Goal: Task Accomplishment & Management: Use online tool/utility

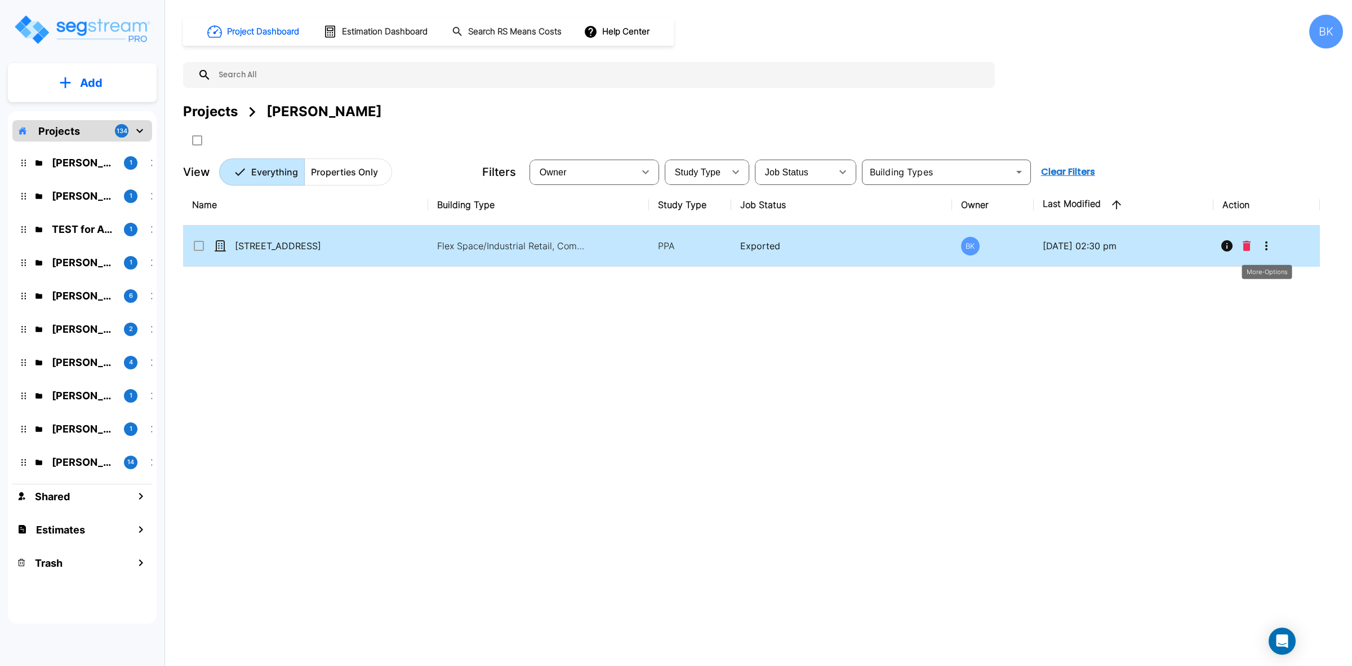
click at [1274, 246] on icon "More-Options" at bounding box center [1267, 246] width 14 height 14
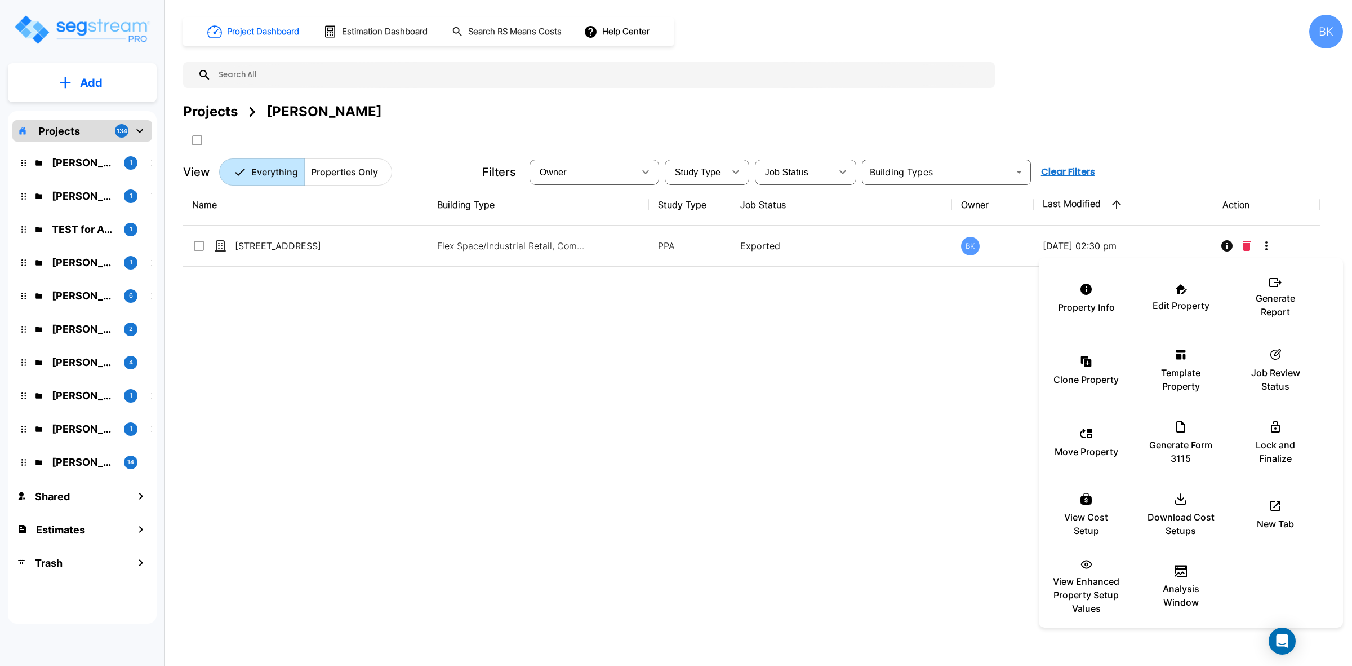
click at [1271, 248] on div at bounding box center [676, 333] width 1352 height 666
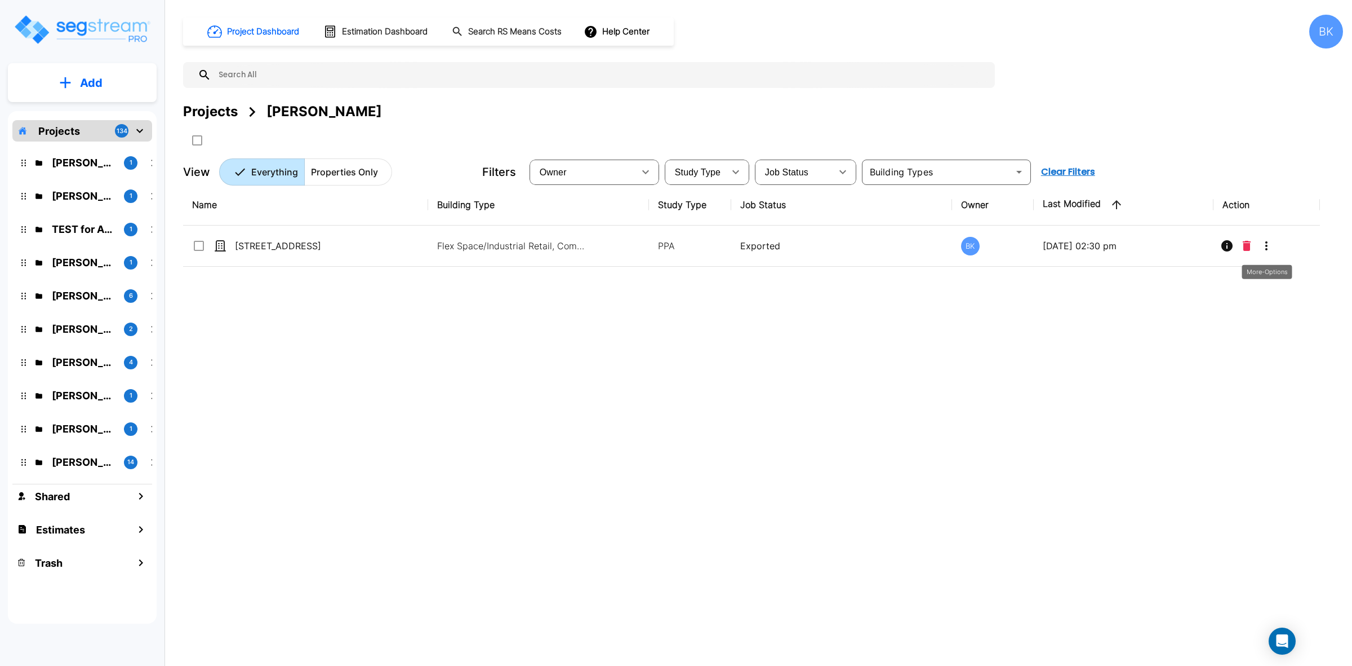
click at [1271, 248] on icon "More-Options" at bounding box center [1267, 246] width 14 height 14
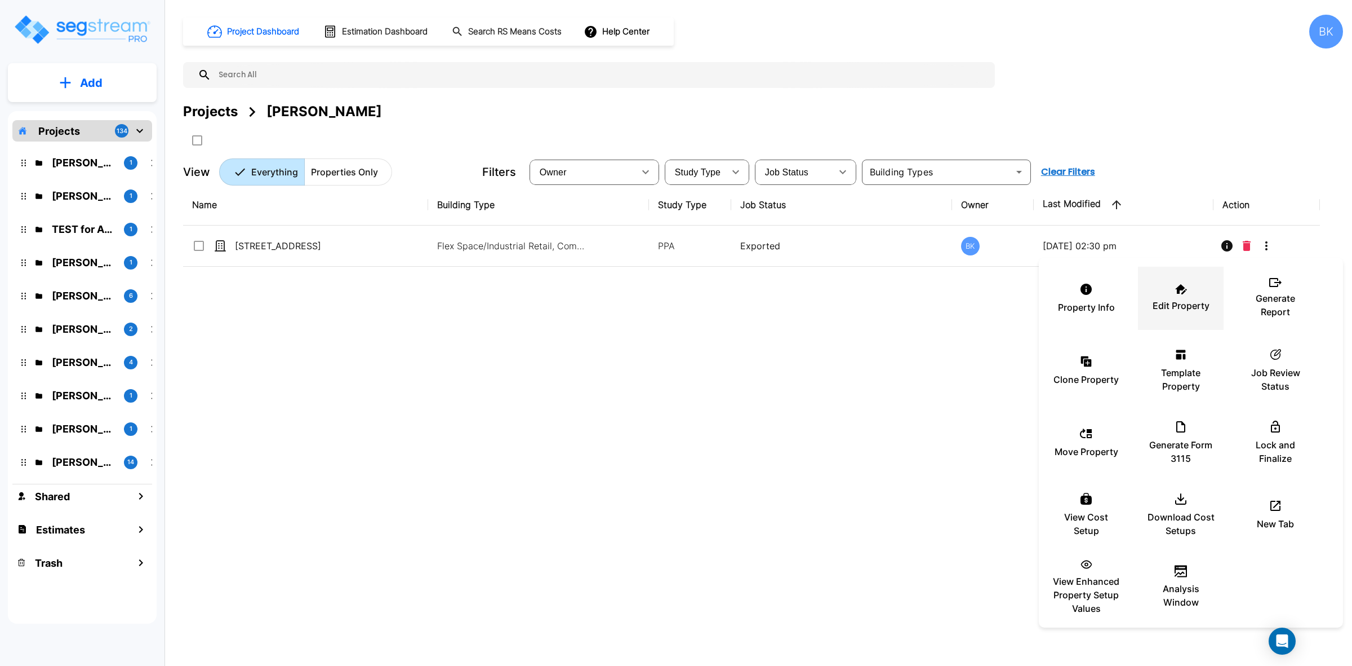
click at [1173, 292] on div "Edit Property" at bounding box center [1181, 298] width 68 height 56
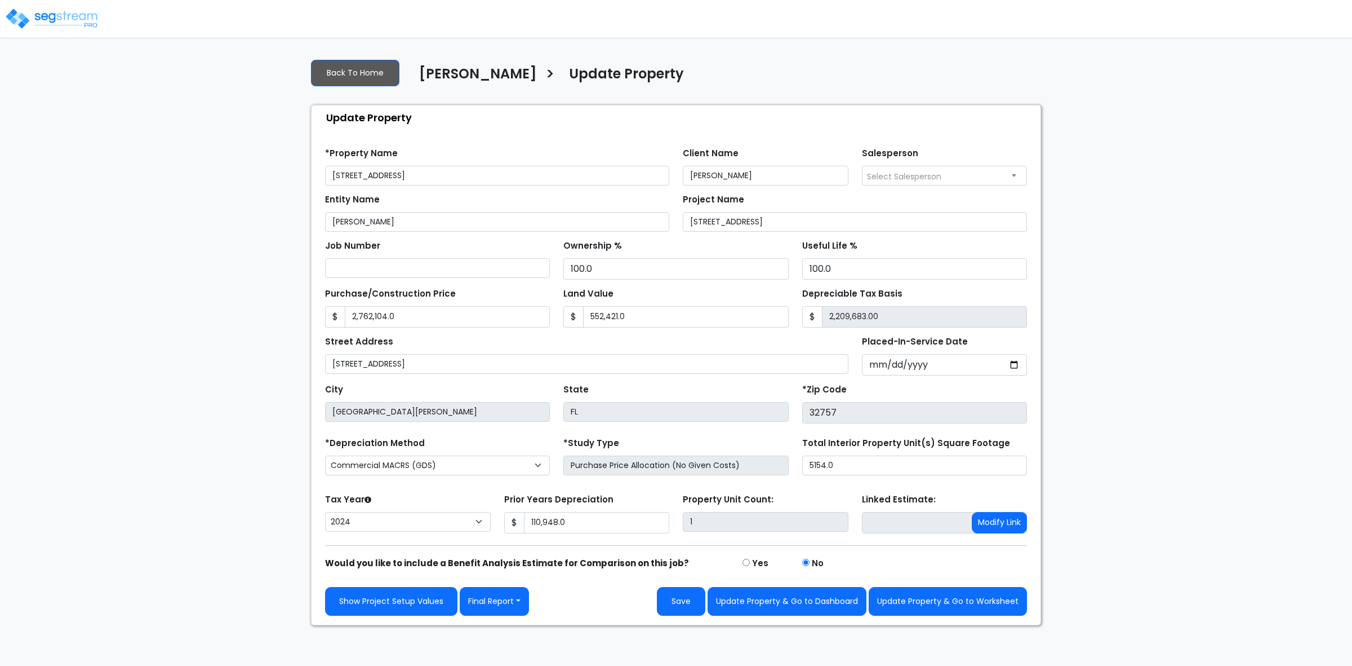
select select "2024"
click at [509, 604] on button "Final Report" at bounding box center [494, 601] width 69 height 29
click at [522, 511] on link "Report Custom Fields" at bounding box center [519, 517] width 118 height 26
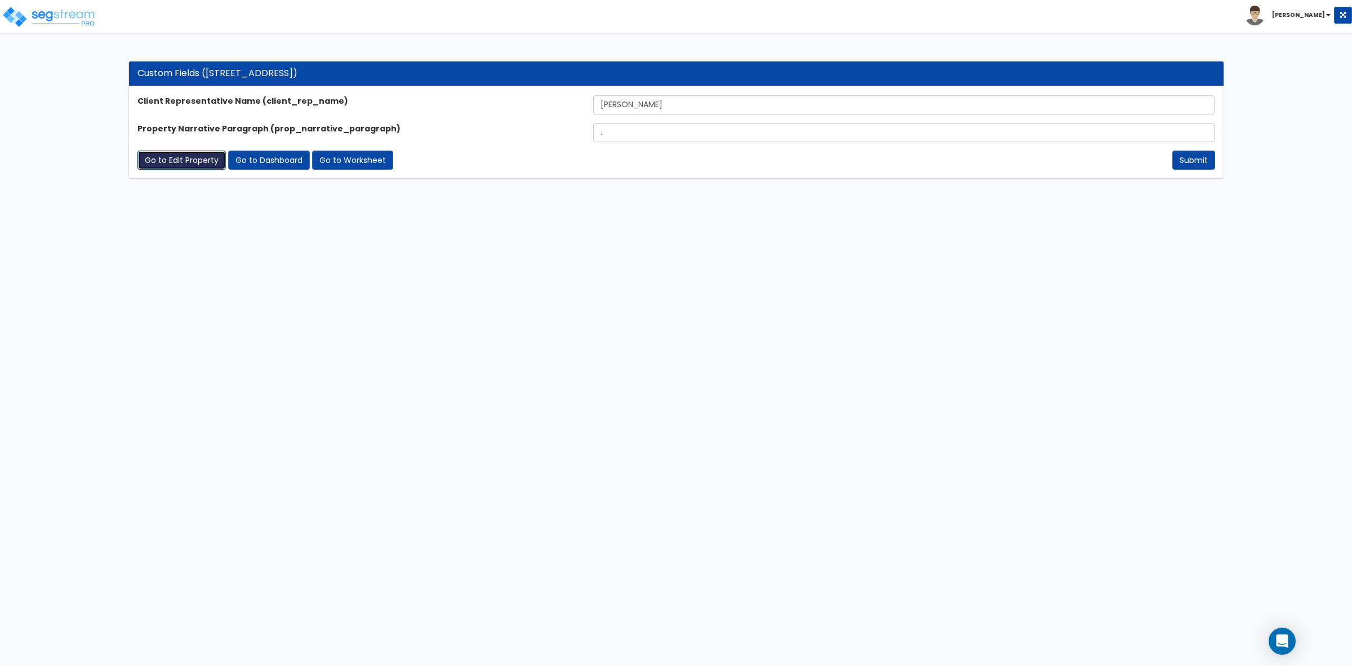
click at [142, 162] on link "Go to Edit Property" at bounding box center [181, 159] width 88 height 19
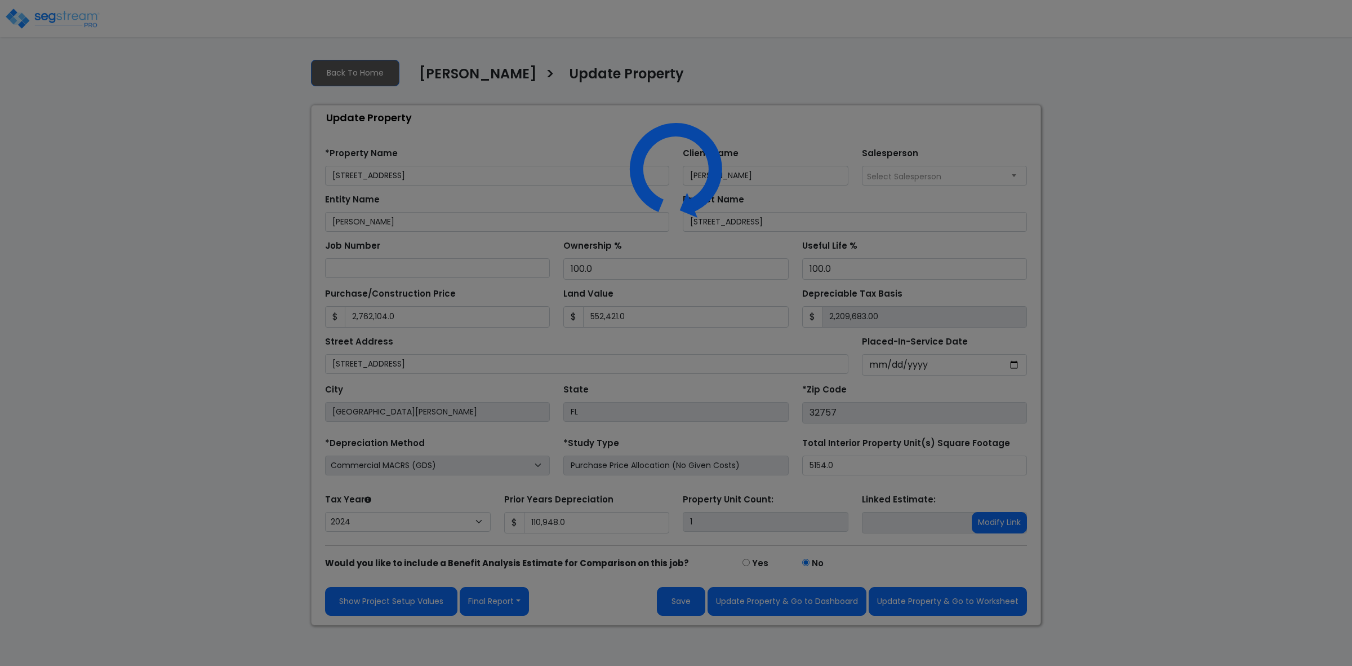
select select "2024"
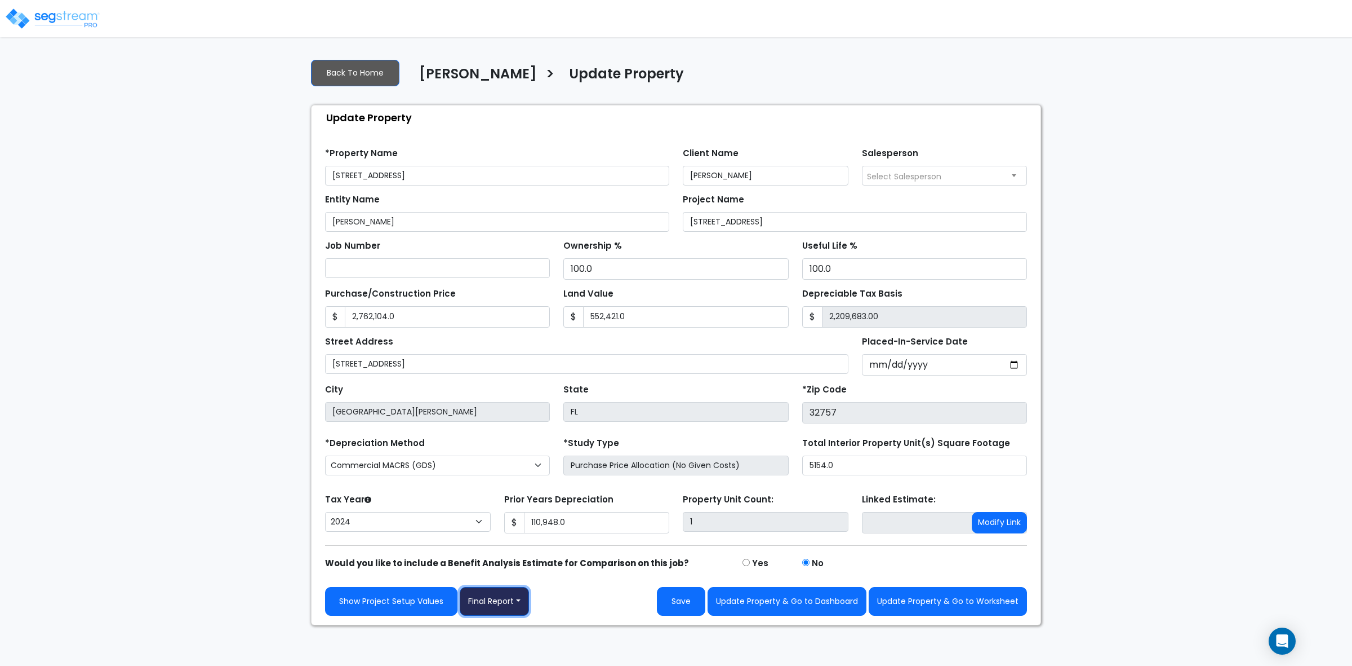
click at [508, 609] on button "Final Report" at bounding box center [494, 601] width 69 height 29
click at [545, 544] on link "Report Images" at bounding box center [519, 543] width 118 height 26
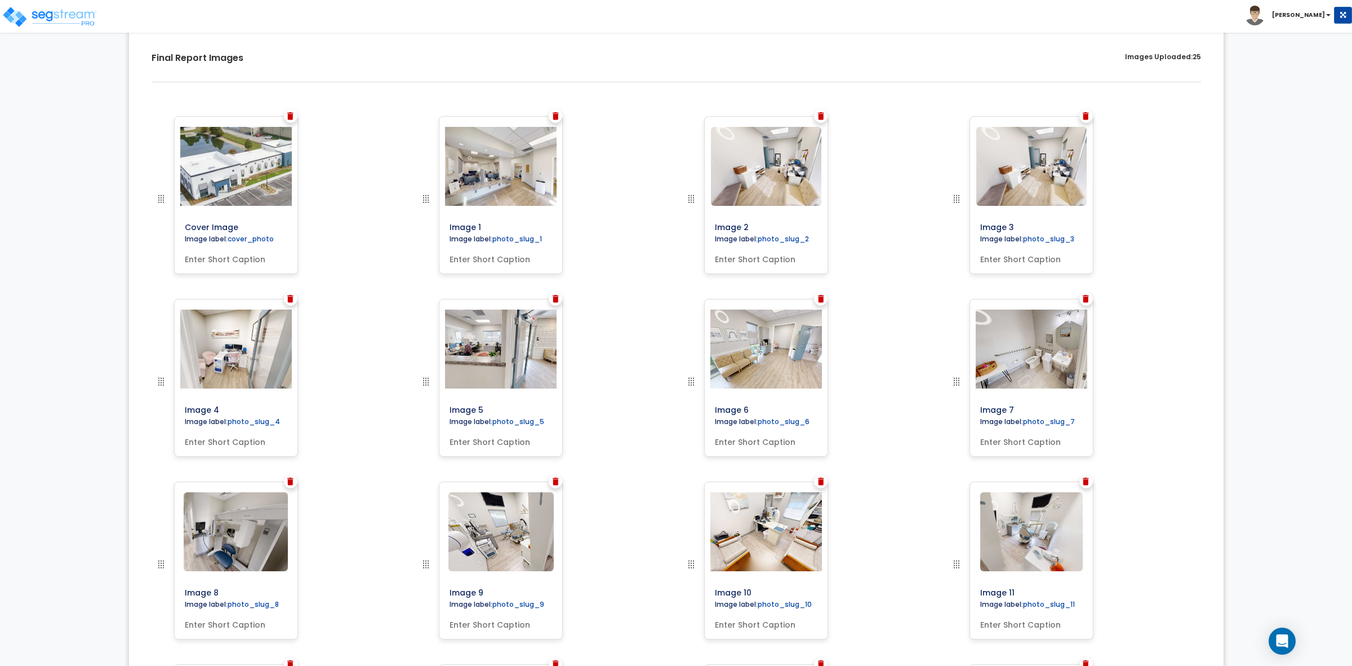
scroll to position [51, 0]
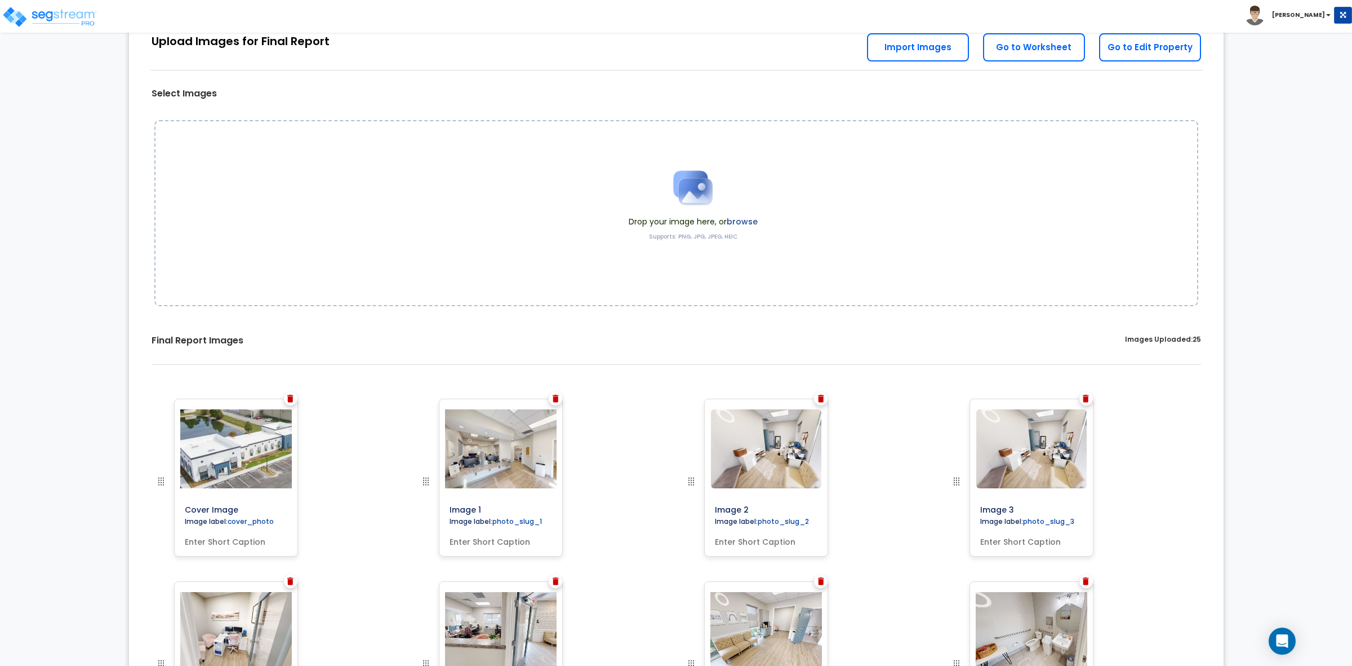
click at [1086, 399] on img at bounding box center [1086, 398] width 6 height 8
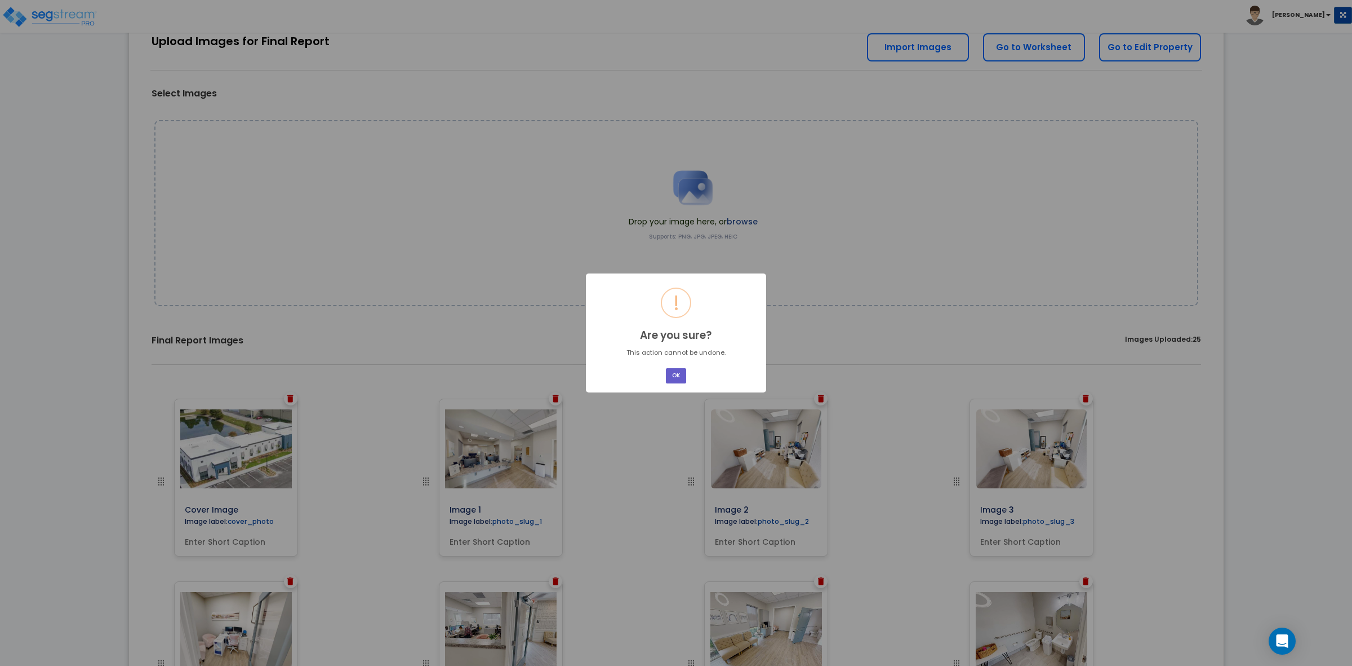
click at [675, 371] on button "OK" at bounding box center [676, 375] width 20 height 15
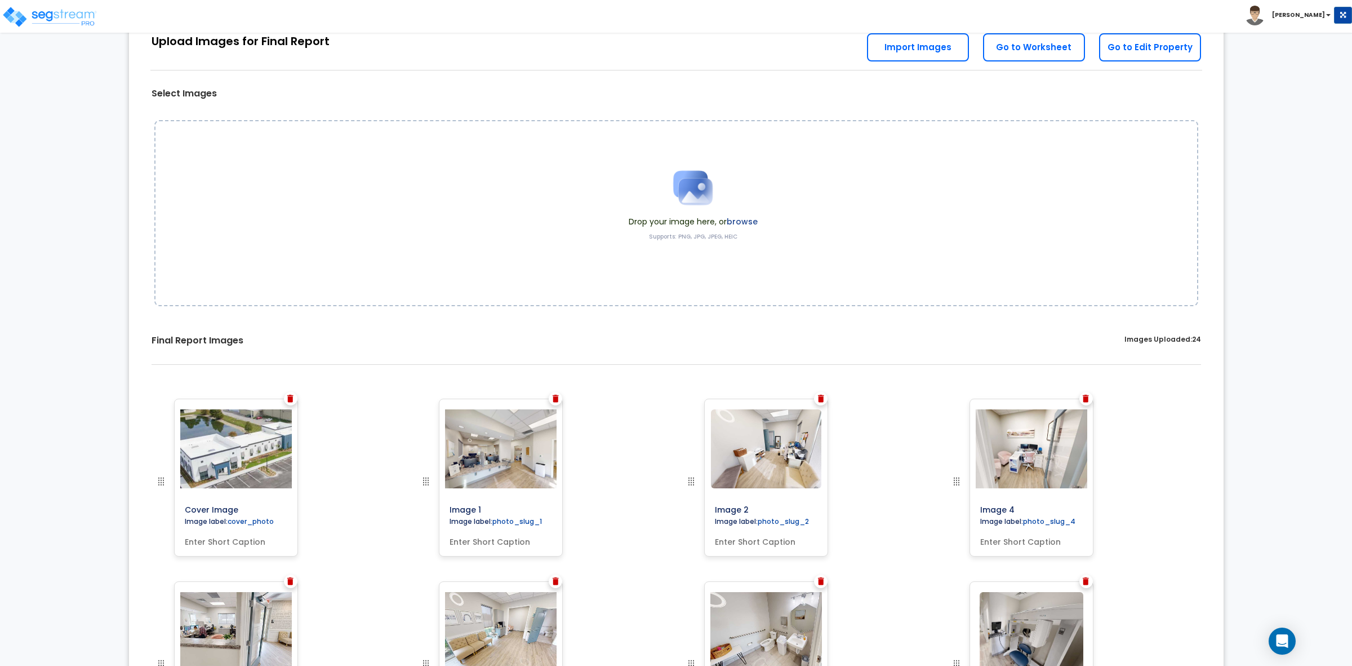
drag, startPoint x: 1295, startPoint y: 259, endPoint x: 1209, endPoint y: 280, distance: 88.2
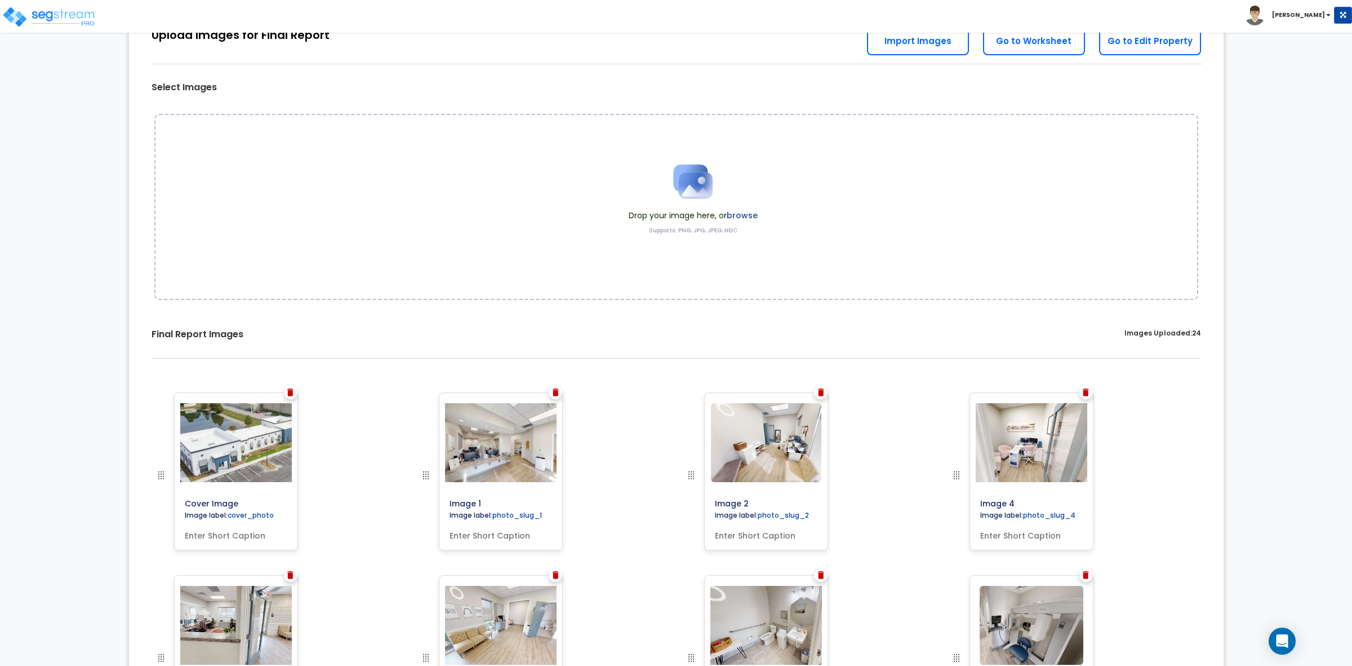
scroll to position [0, 0]
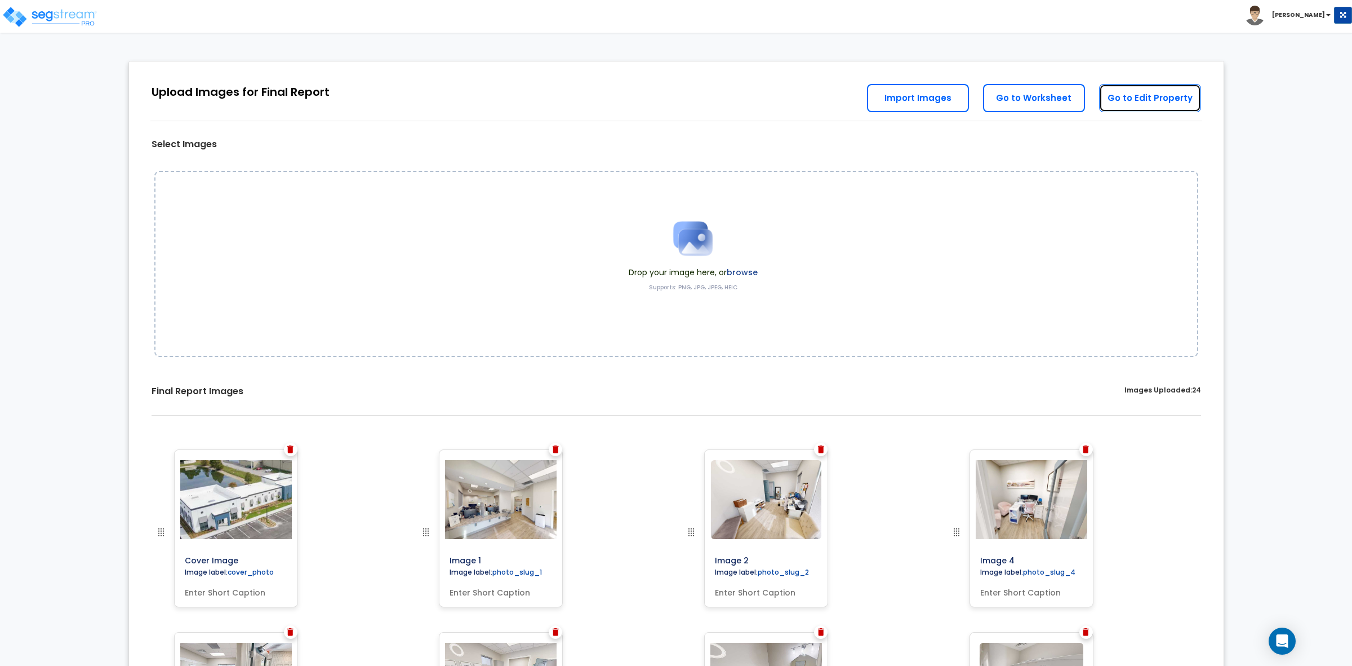
click at [1150, 102] on link "Go to Edit Property" at bounding box center [1150, 98] width 102 height 28
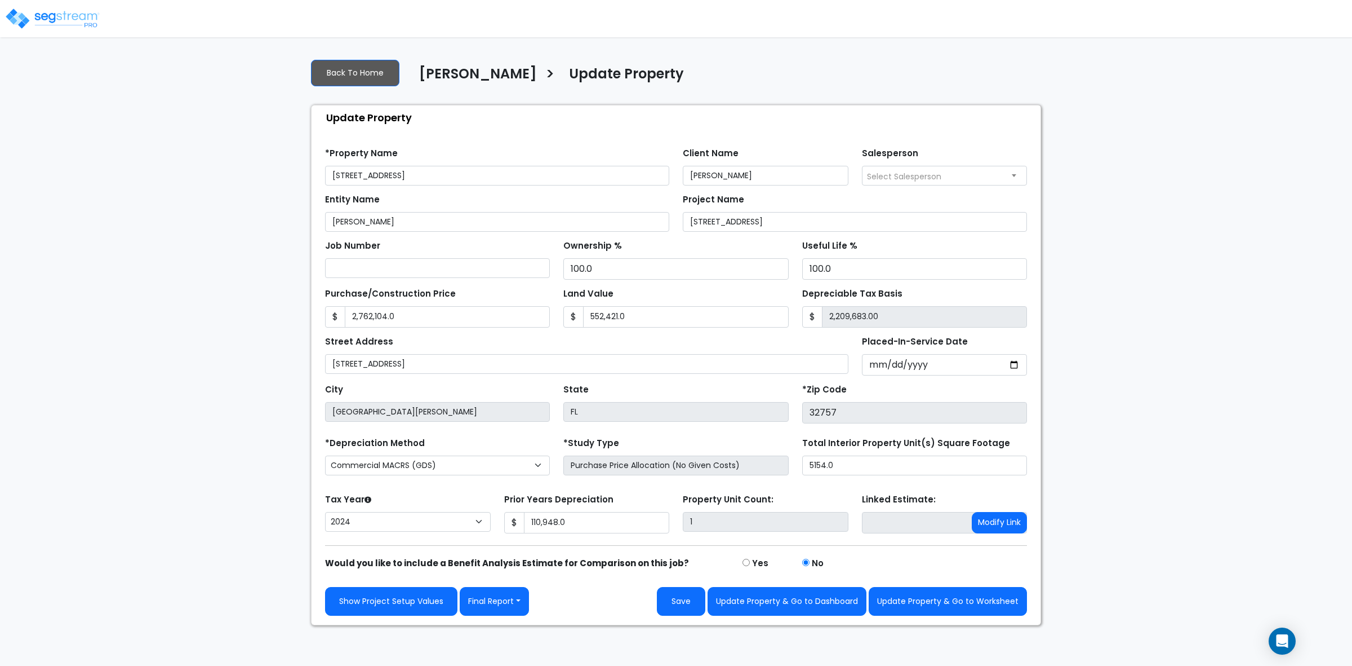
select select "2024"
click at [951, 601] on button "Update Property & Go to Worksheet" at bounding box center [948, 601] width 158 height 29
type input "2762104"
type input "552421"
type input "110948"
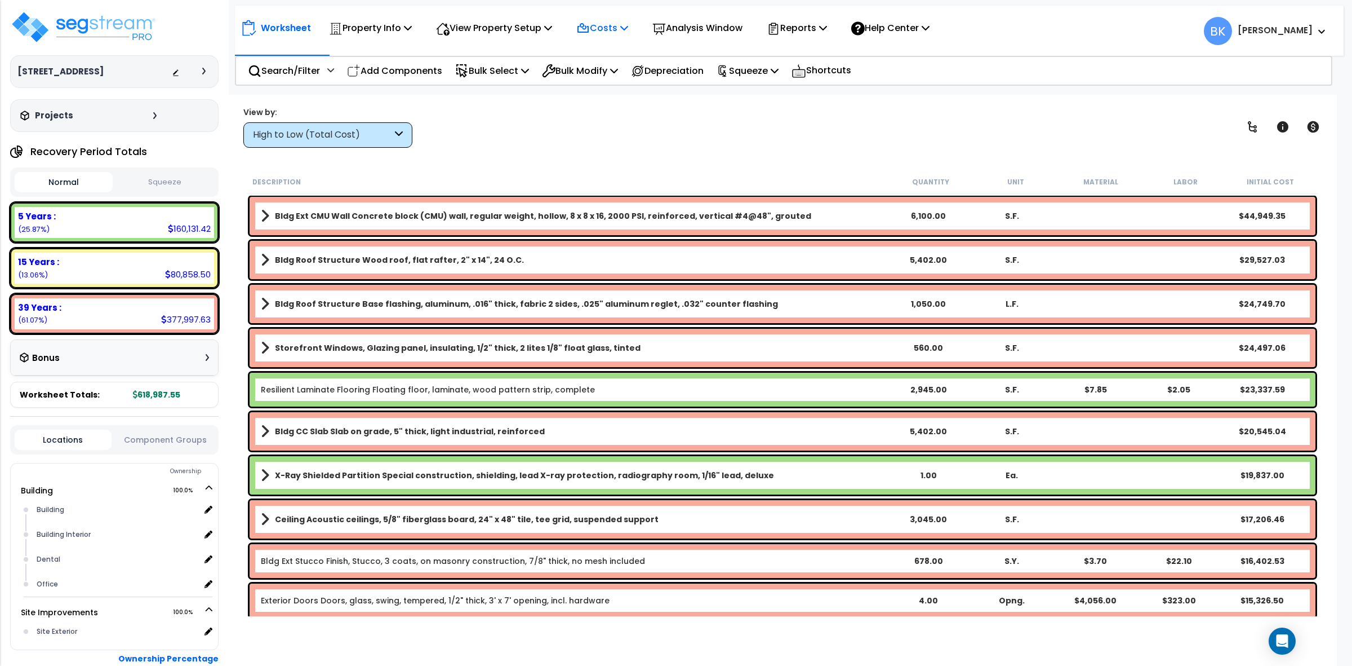
drag, startPoint x: 610, startPoint y: 20, endPoint x: 618, endPoint y: 21, distance: 7.9
click at [610, 20] on p "Costs" at bounding box center [602, 27] width 52 height 15
click at [627, 85] on link "Direct Costs" at bounding box center [627, 77] width 112 height 23
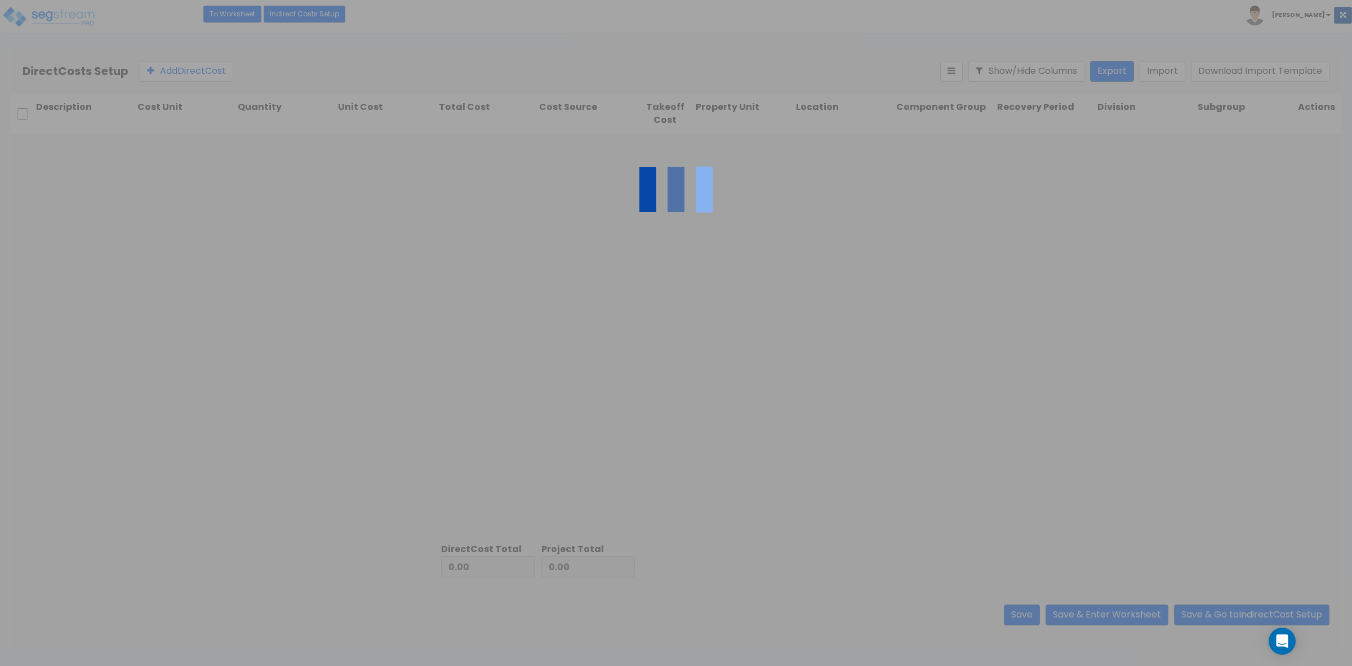
type input "1,109.00"
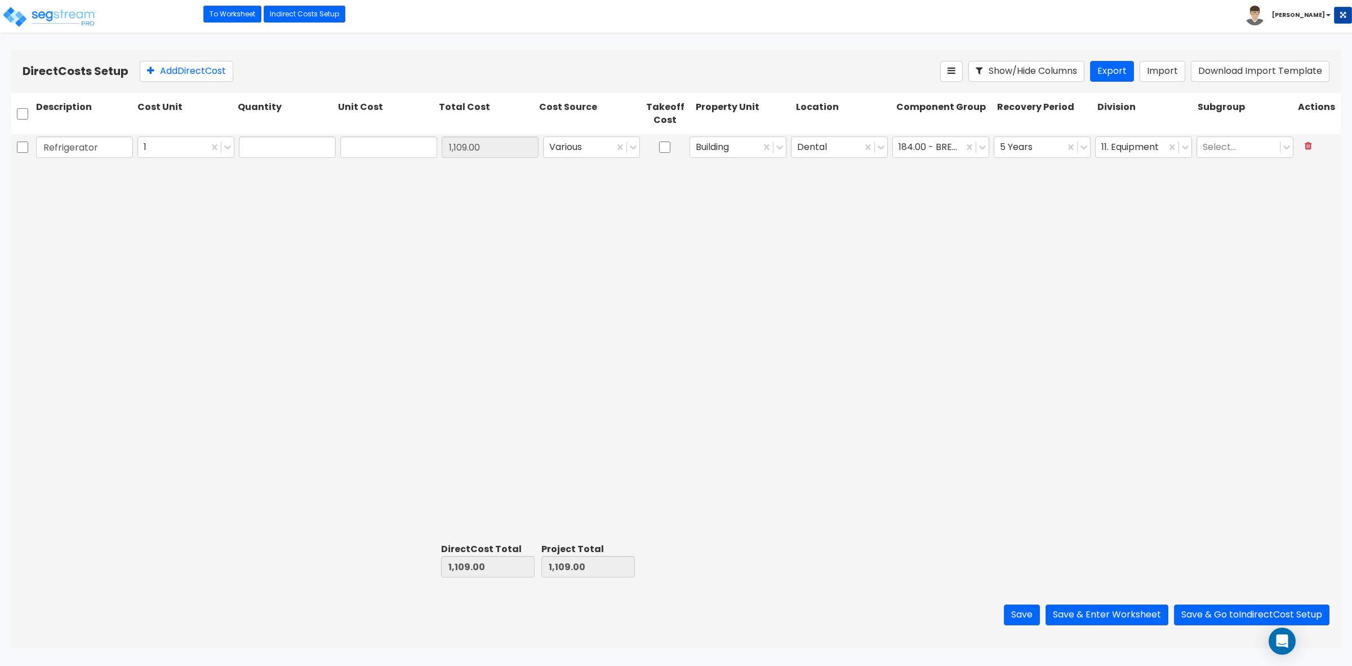
type input "1.00"
type input "1,109.00"
click at [934, 147] on div at bounding box center [928, 147] width 59 height 15
click at [1063, 329] on div "Refrigerator 1 1.00 1,109.00 1,109.00 Various Building Dental 184.00 - BREAK RO…" at bounding box center [676, 336] width 1330 height 404
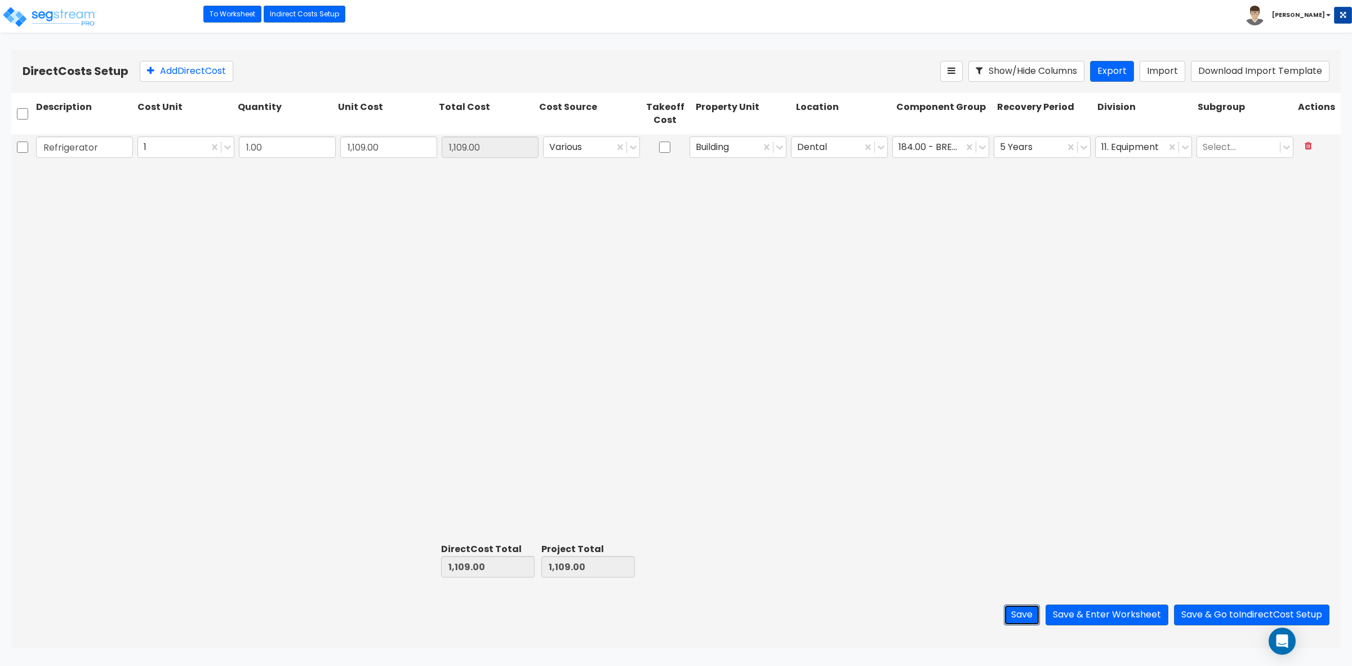
click at [1029, 612] on button "Save" at bounding box center [1022, 614] width 36 height 21
click at [1130, 617] on button "Save & Enter Worksheet" at bounding box center [1107, 614] width 123 height 21
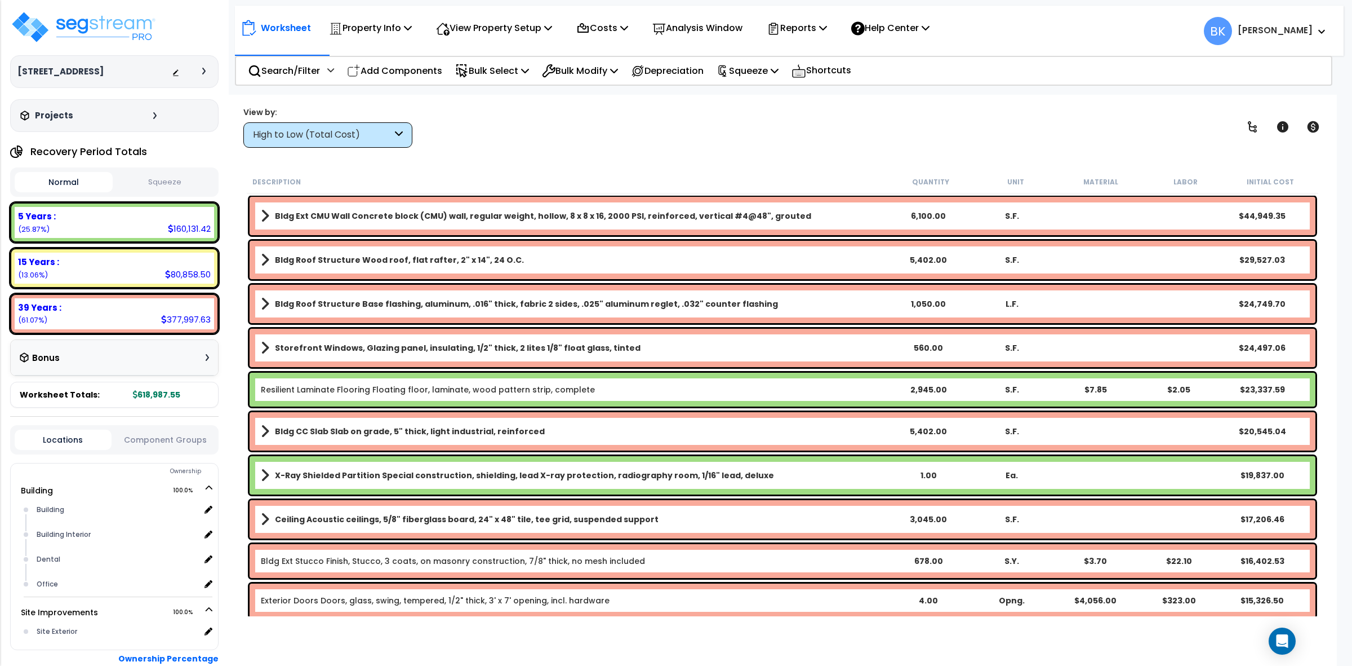
click at [402, 139] on icon at bounding box center [399, 134] width 8 height 13
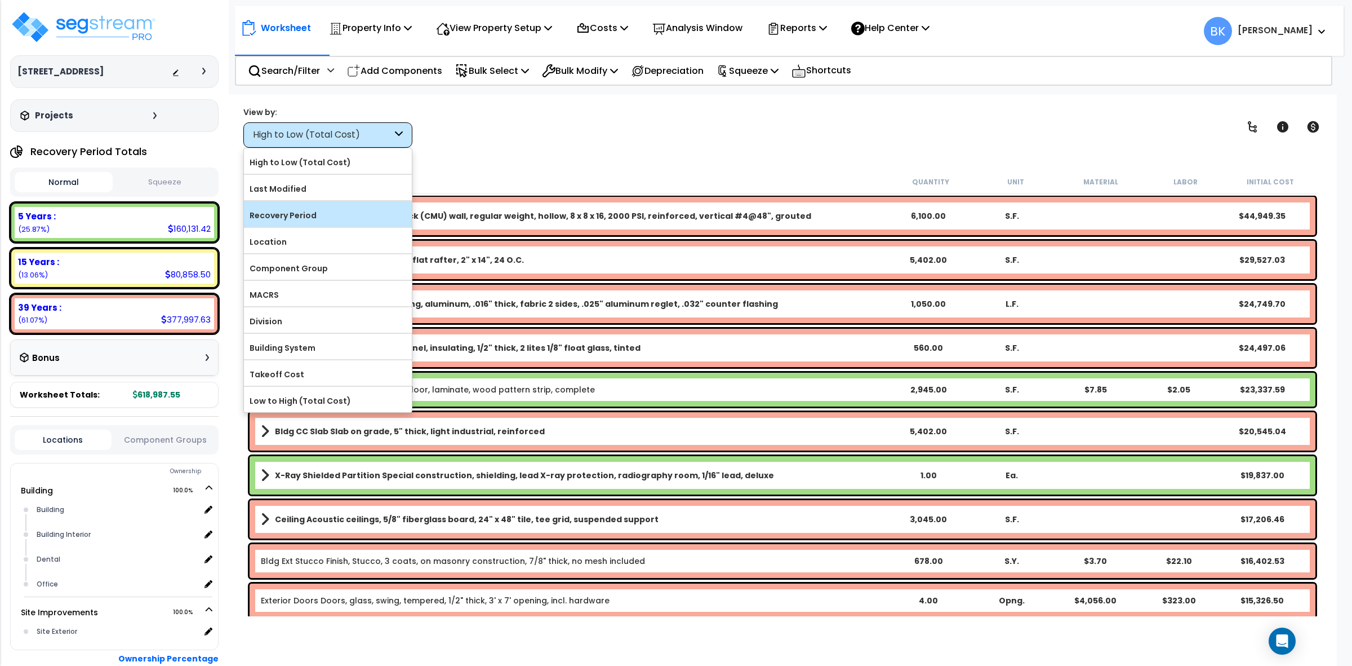
click at [329, 213] on label "Recovery Period" at bounding box center [328, 215] width 168 height 17
click at [0, 0] on input "Recovery Period" at bounding box center [0, 0] width 0 height 0
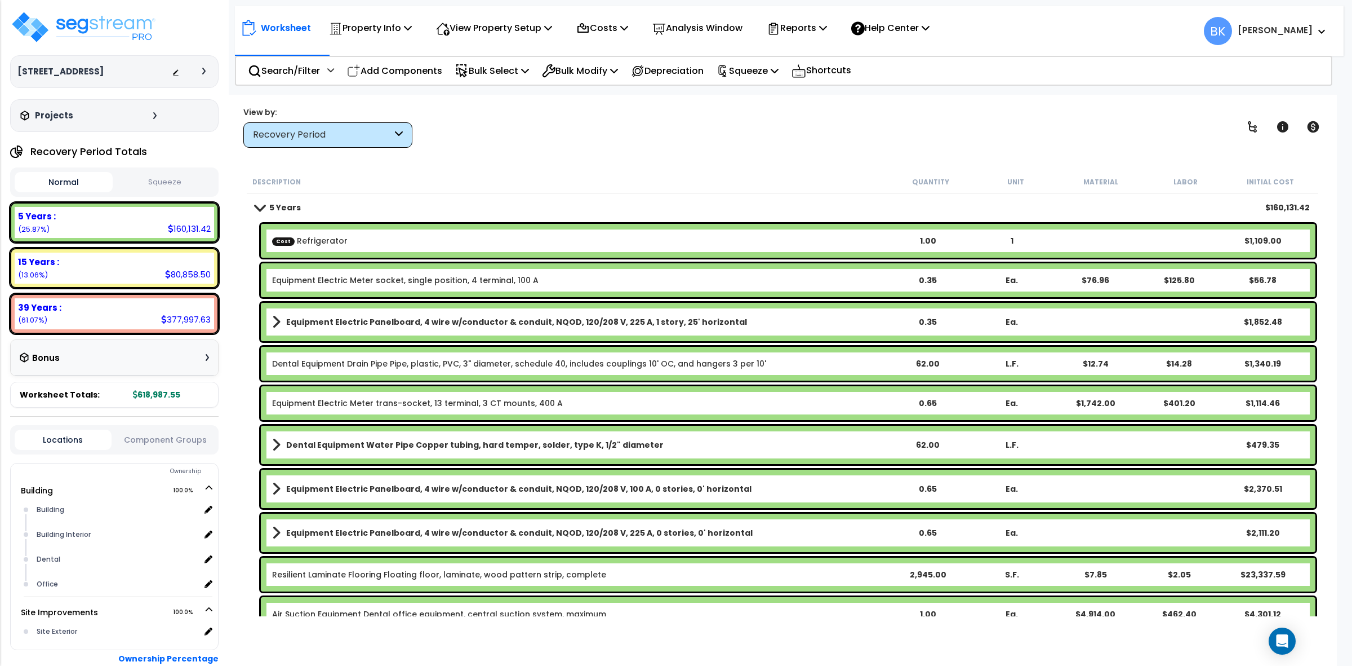
click at [347, 272] on div "Equipment Electric Meter socket, single position, 4 terminal, 100 A 0.35 Ea. $7…" at bounding box center [788, 280] width 1055 height 34
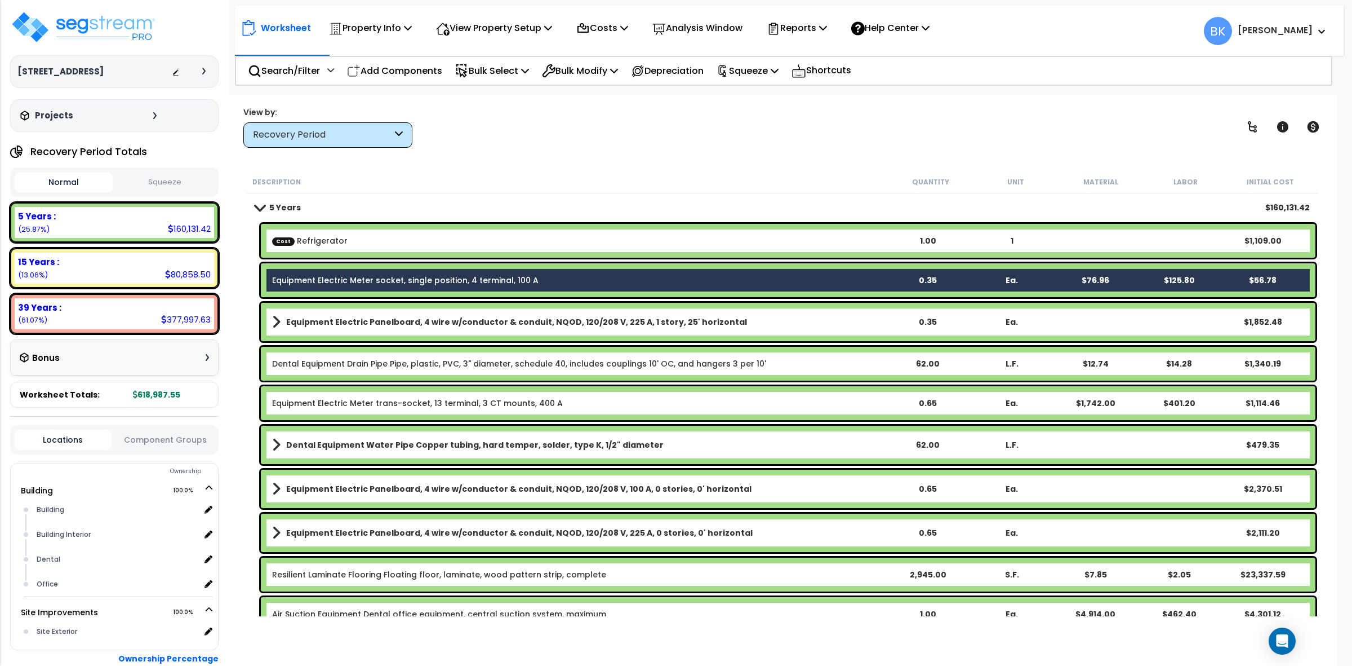
click at [347, 272] on div "Equipment Electric Meter socket, single position, 4 terminal, 100 A 0.35 Ea. $7…" at bounding box center [788, 280] width 1055 height 34
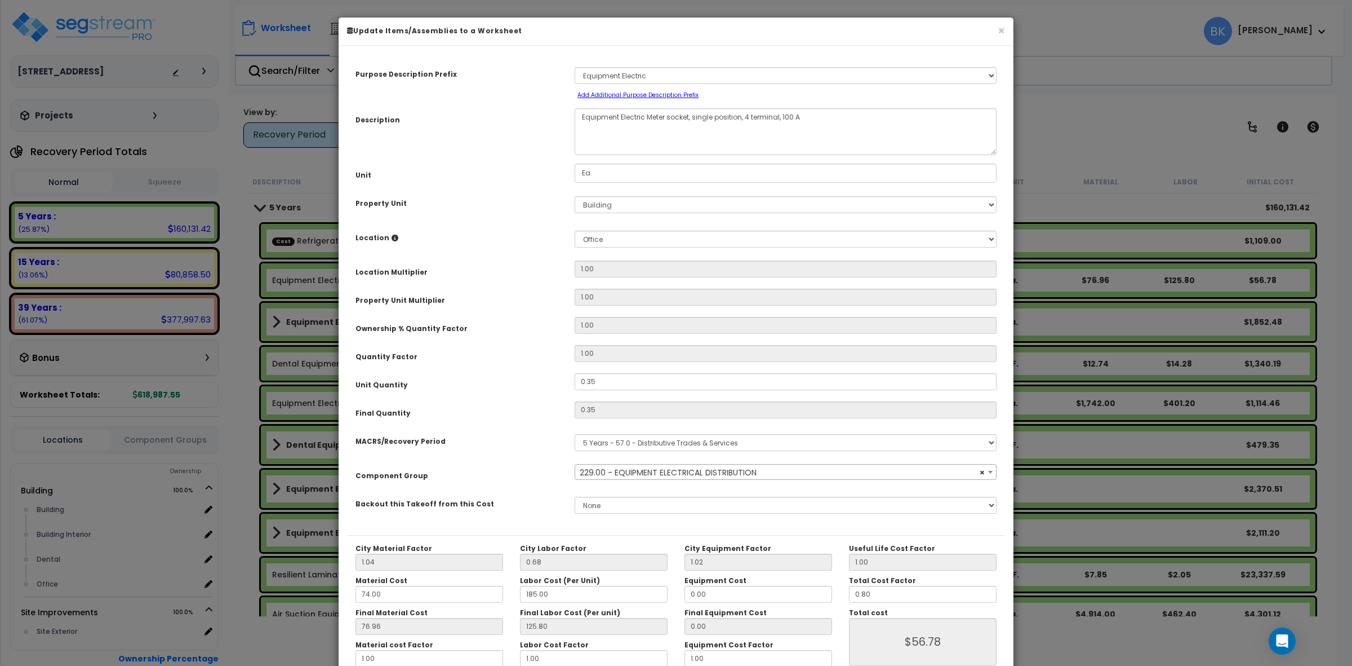
select select "39329"
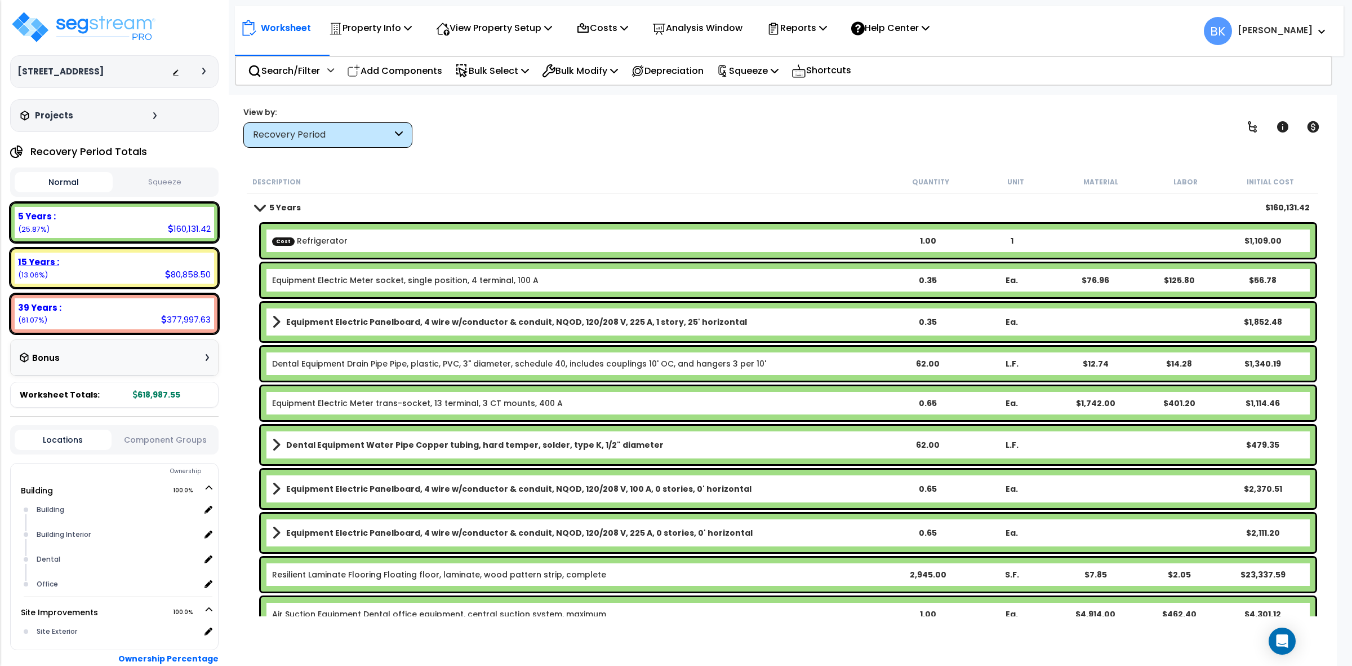
click at [58, 265] on div "15 Years :" at bounding box center [114, 262] width 193 height 12
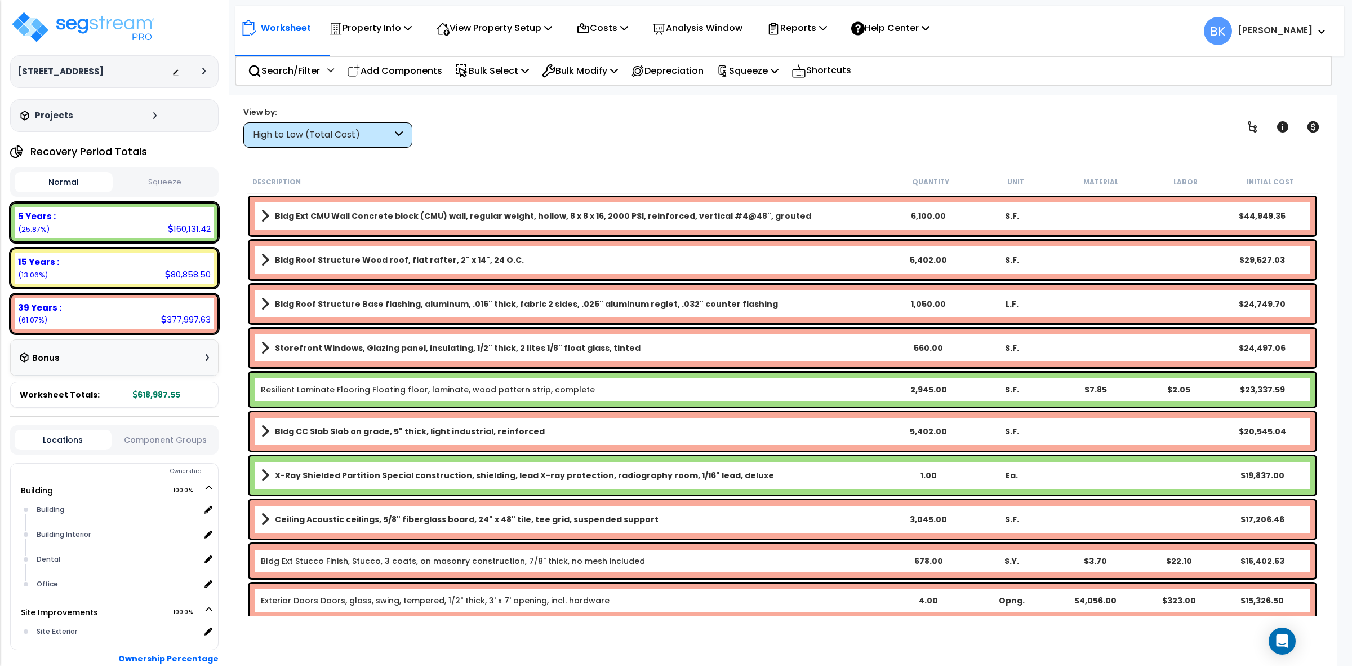
click at [374, 136] on div "High to Low (Total Cost)" at bounding box center [322, 134] width 139 height 13
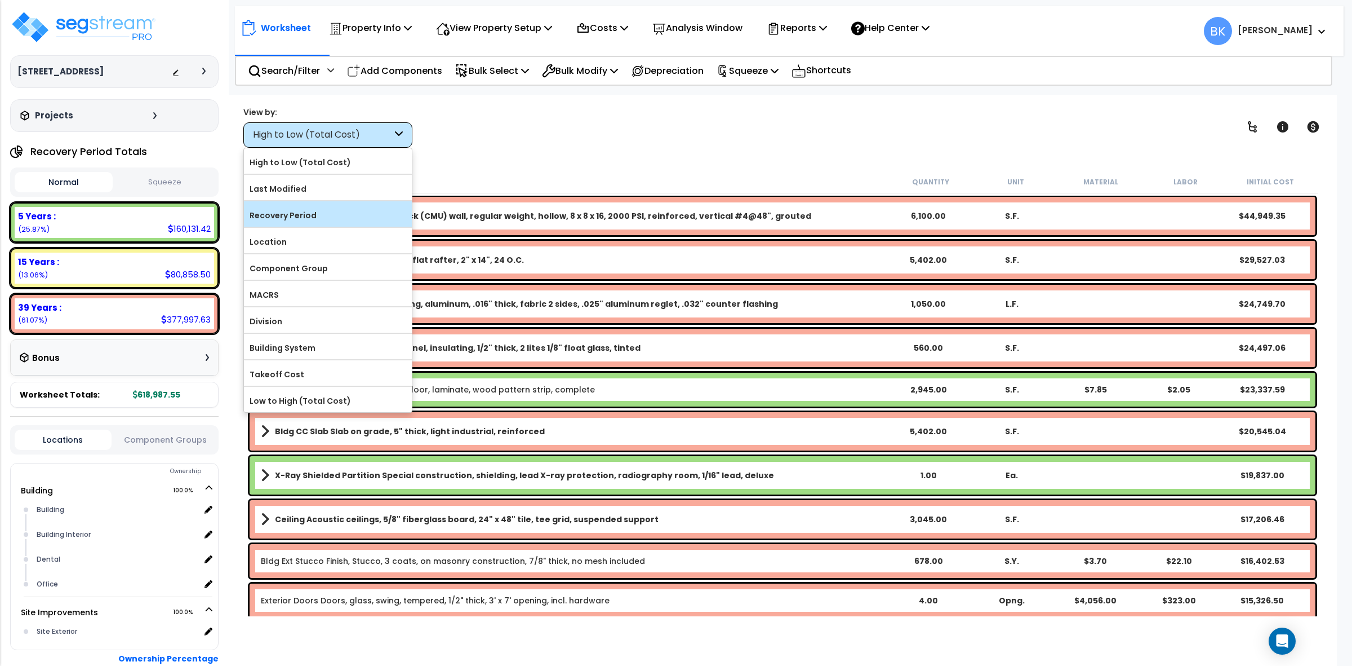
click at [334, 223] on label "Recovery Period" at bounding box center [328, 215] width 168 height 17
click at [0, 0] on input "Recovery Period" at bounding box center [0, 0] width 0 height 0
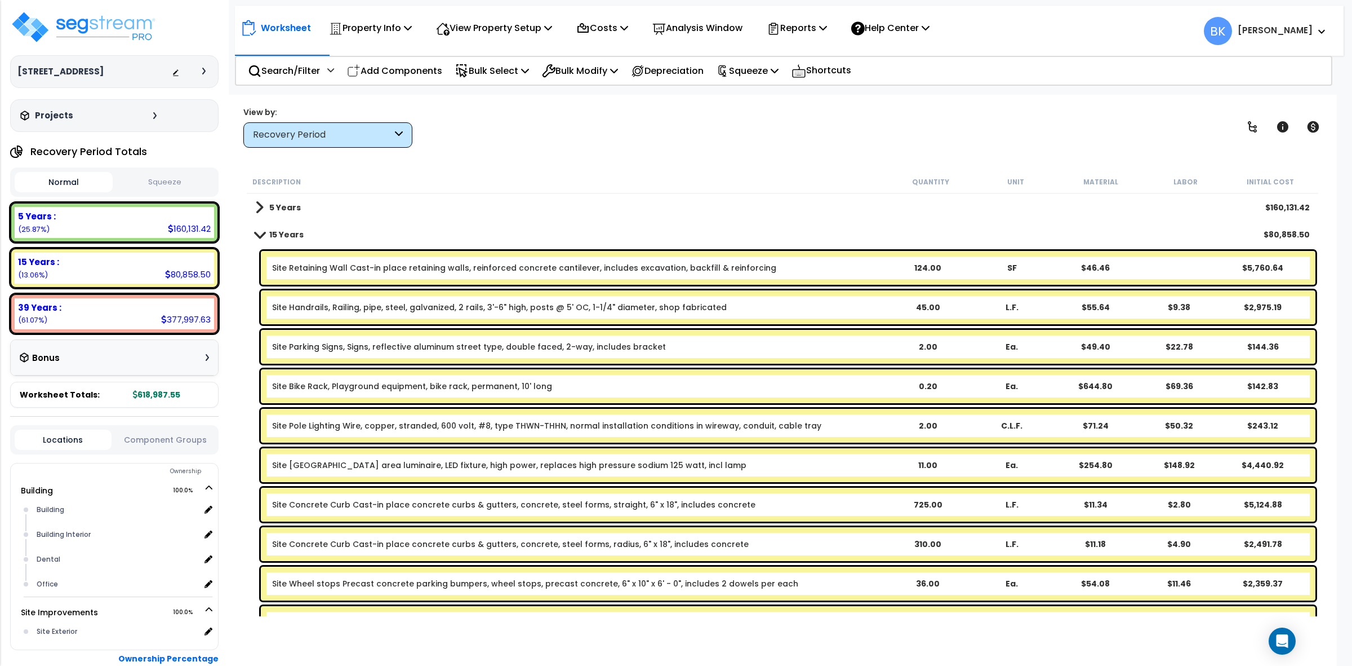
click at [533, 552] on div "Site Concrete Curb Cast-in place concrete curbs & gutters, concrete, steel form…" at bounding box center [788, 544] width 1055 height 34
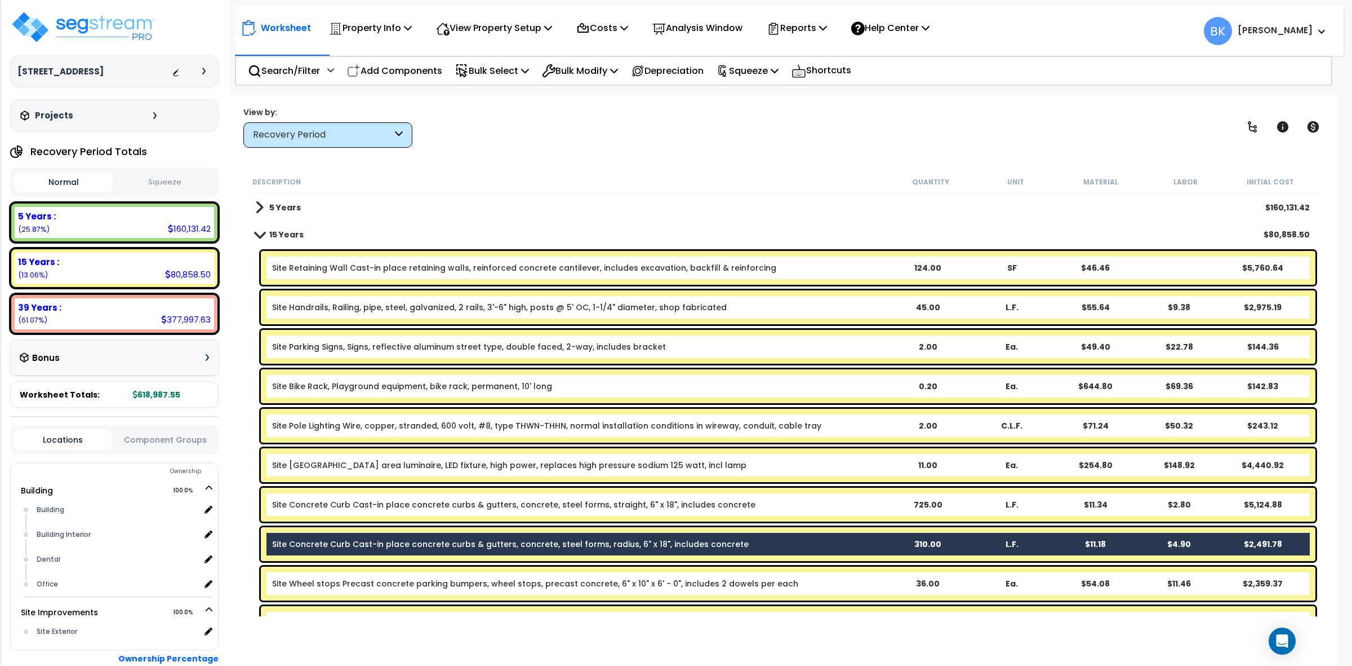
click at [533, 552] on div "Site Concrete Curb Cast-in place concrete curbs & gutters, concrete, steel form…" at bounding box center [788, 544] width 1055 height 34
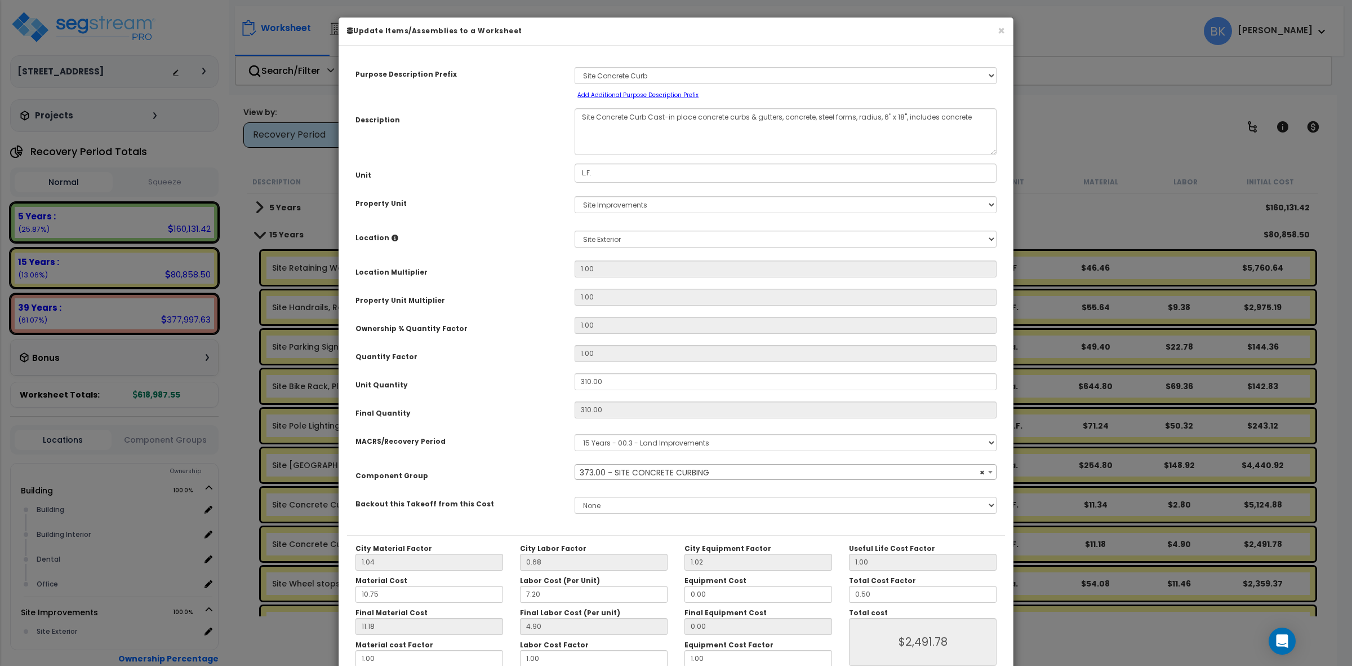
select select "39456"
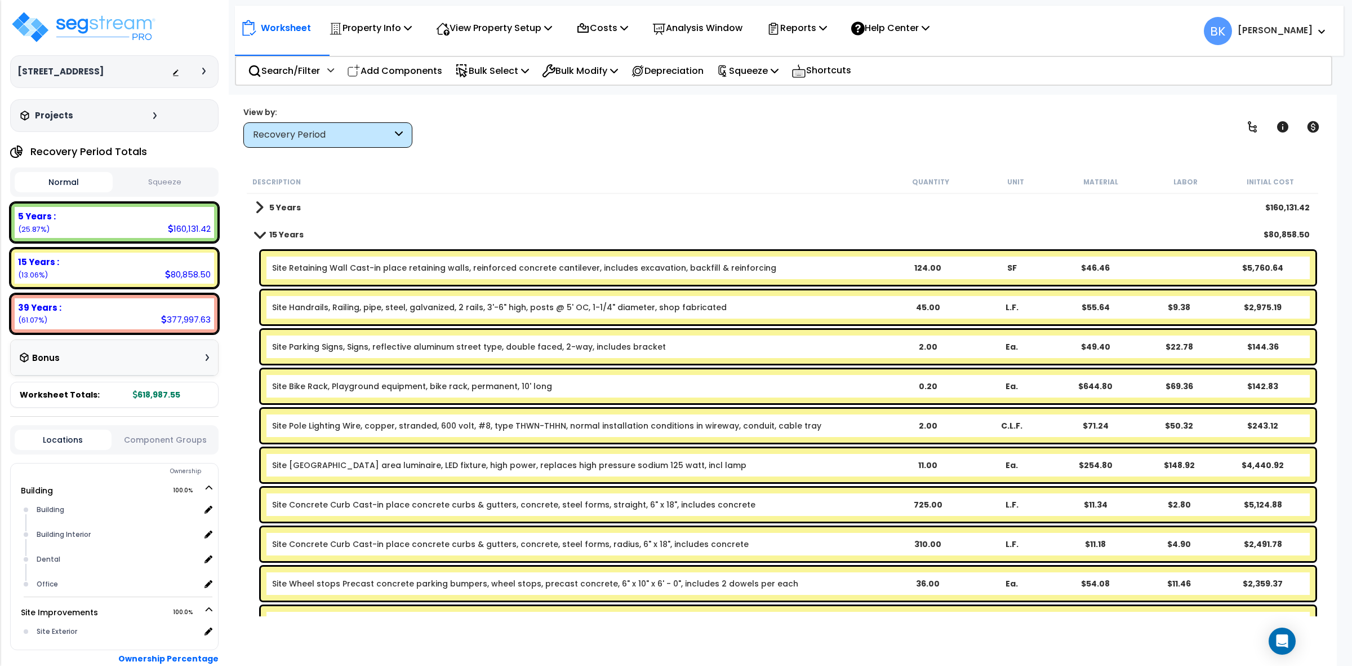
click at [301, 137] on div "Recovery Period" at bounding box center [322, 134] width 139 height 13
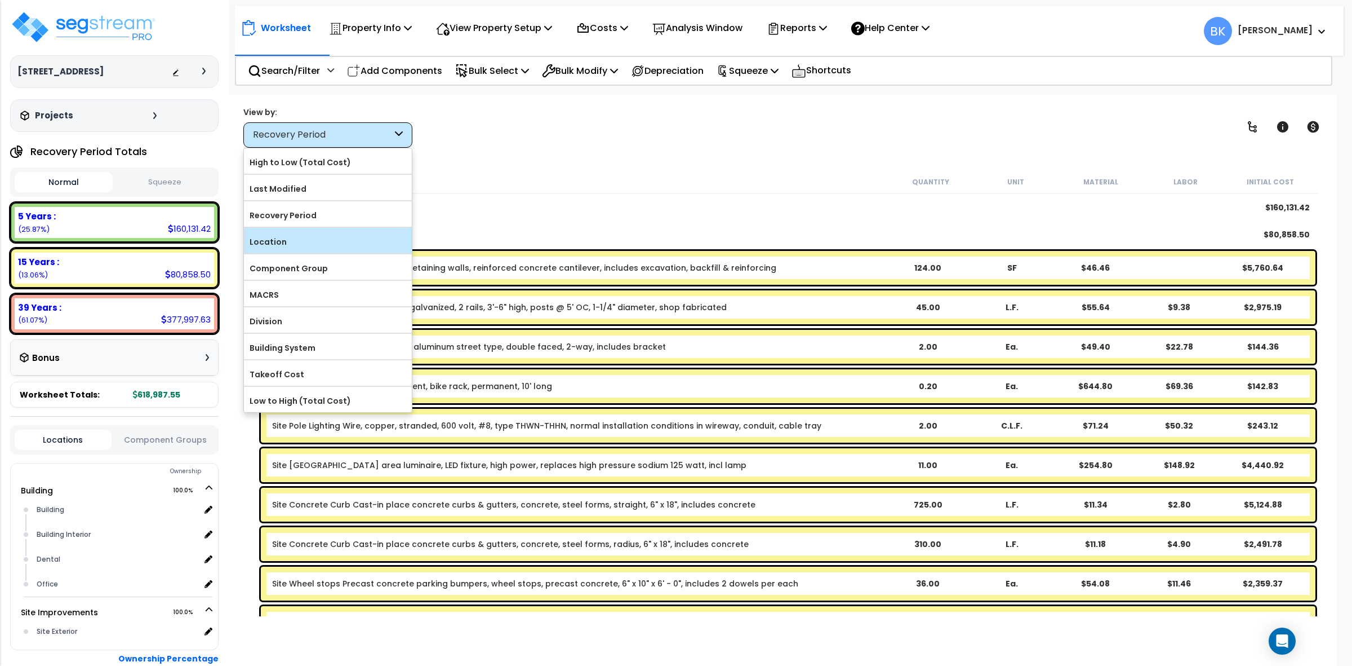
click at [293, 234] on label "Location" at bounding box center [328, 241] width 168 height 17
click at [269, 239] on label "Location" at bounding box center [328, 241] width 168 height 17
click at [0, 0] on input "Location" at bounding box center [0, 0] width 0 height 0
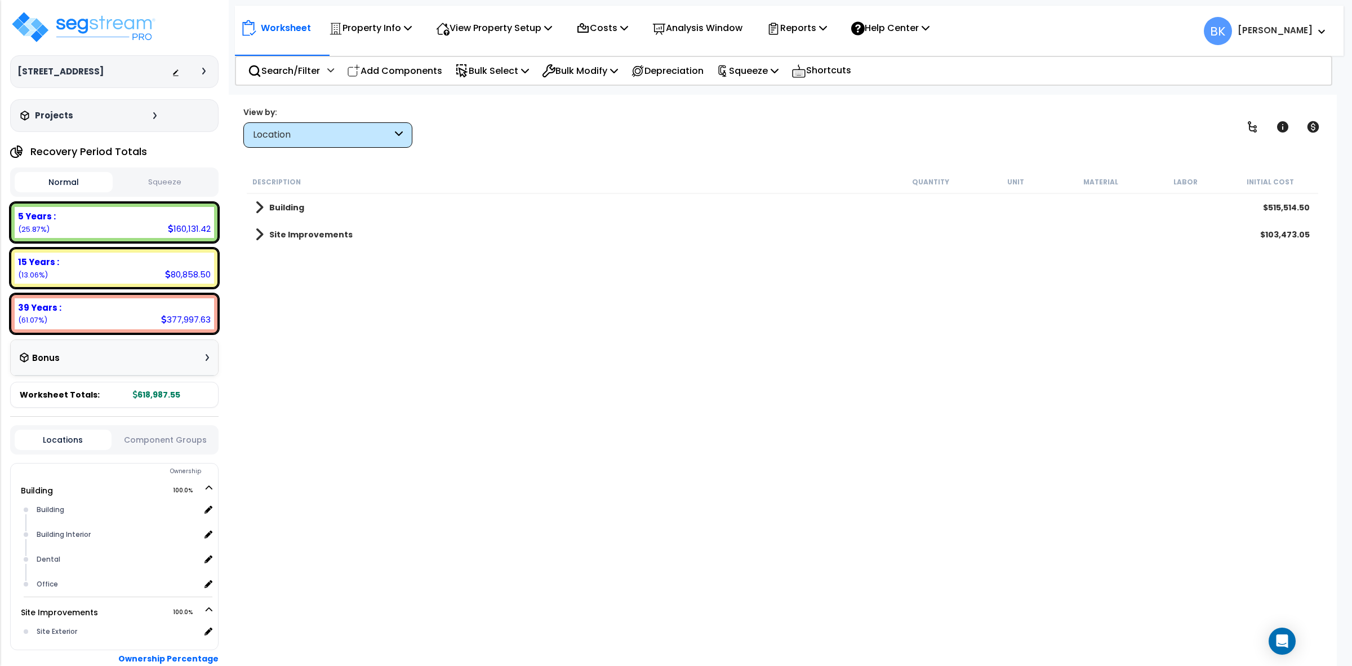
click at [252, 228] on div "Site Improvements $103,473.05" at bounding box center [783, 234] width 1066 height 27
click at [260, 237] on span at bounding box center [259, 235] width 8 height 16
click at [269, 265] on span at bounding box center [271, 262] width 8 height 16
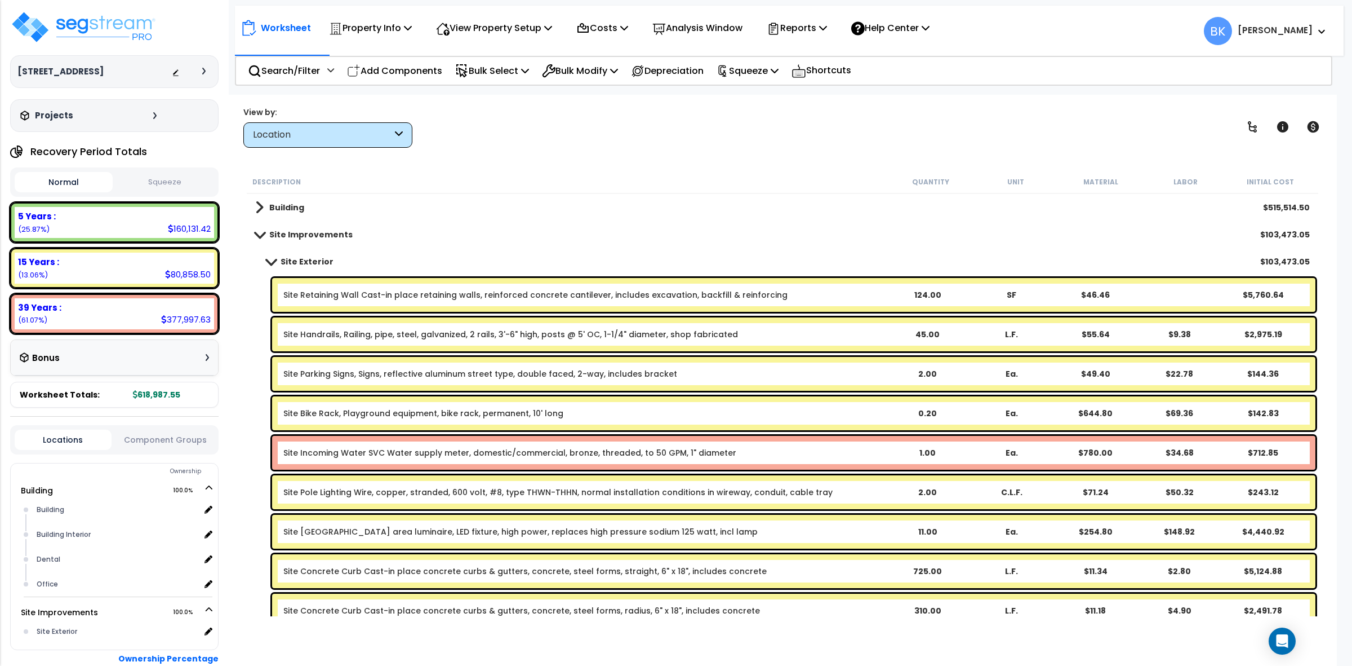
click at [361, 443] on div "Site Incoming Water SVC Water supply meter, domestic/commercial, bronze, thread…" at bounding box center [794, 453] width 1044 height 34
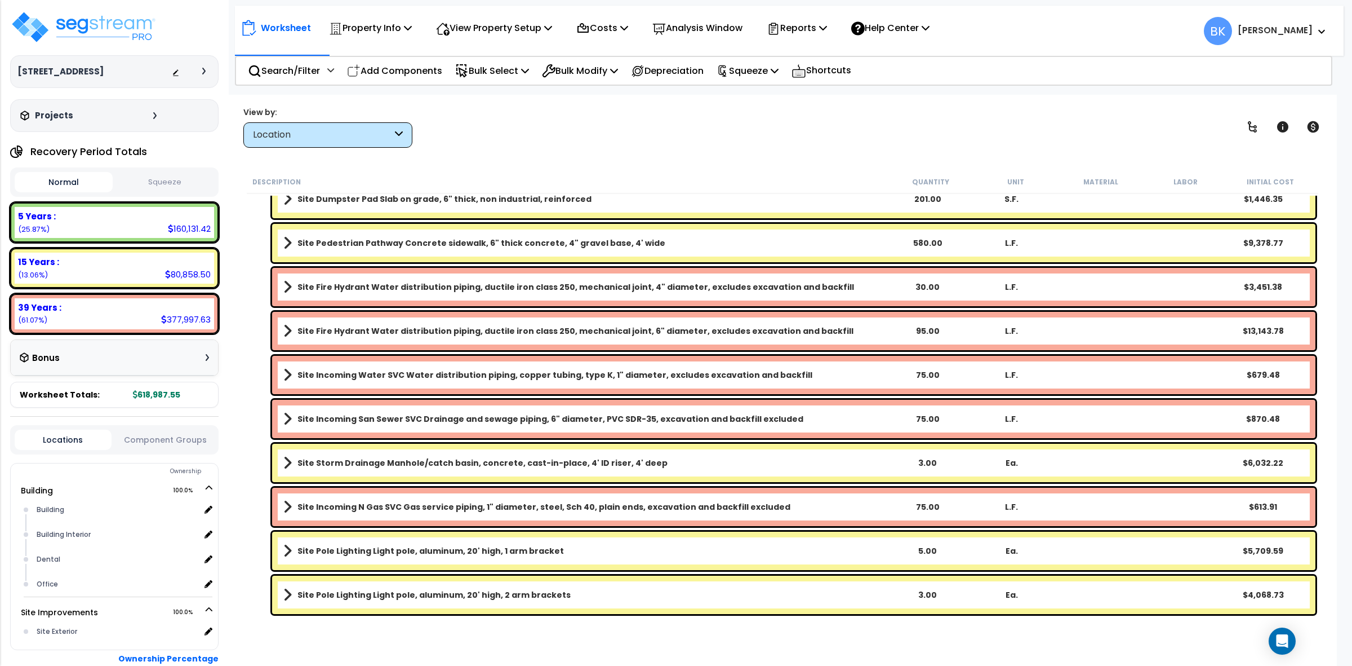
scroll to position [582, 0]
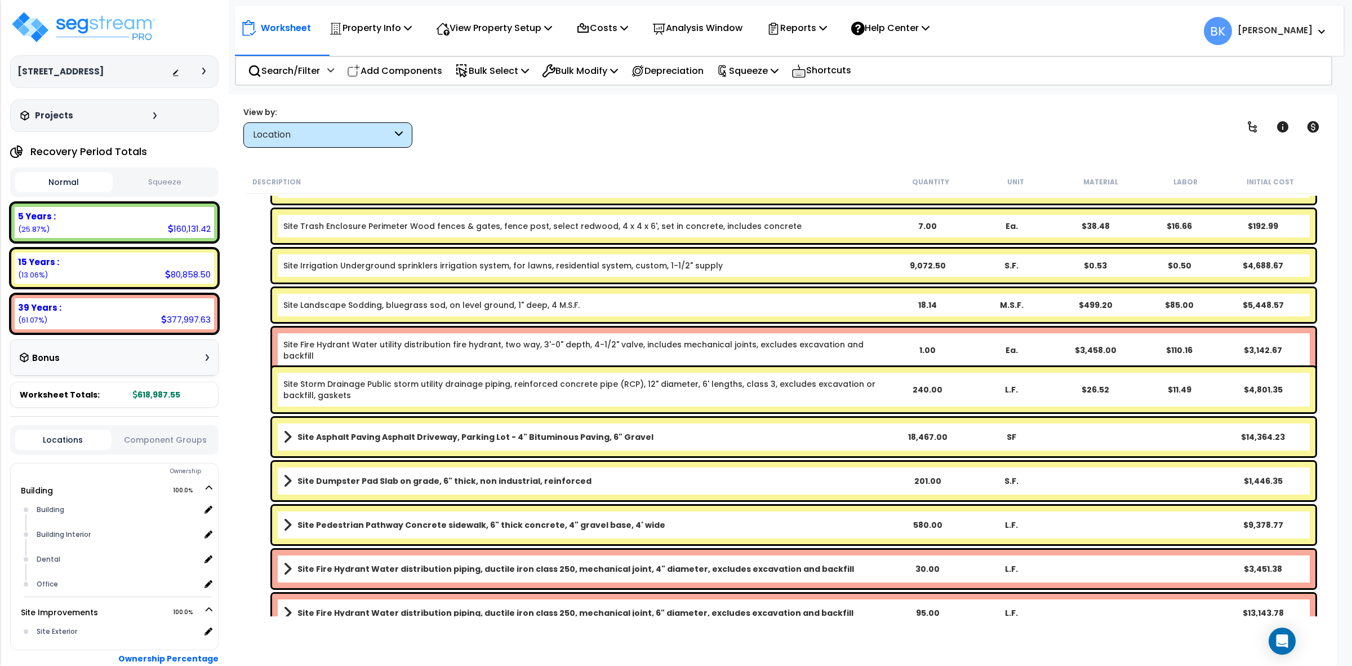
click at [423, 347] on link "Site Fire Hydrant Water utility distribution fire hydrant, two way, 3'-0" depth…" at bounding box center [583, 350] width 601 height 23
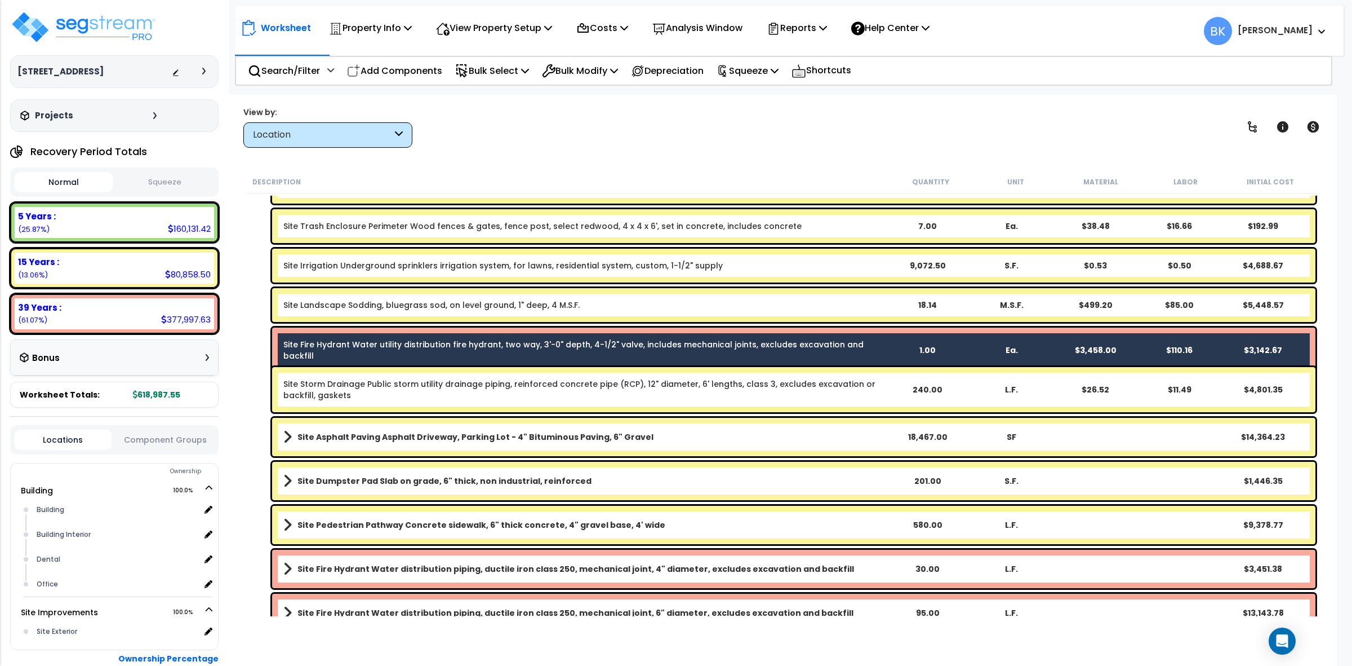
scroll to position [863, 0]
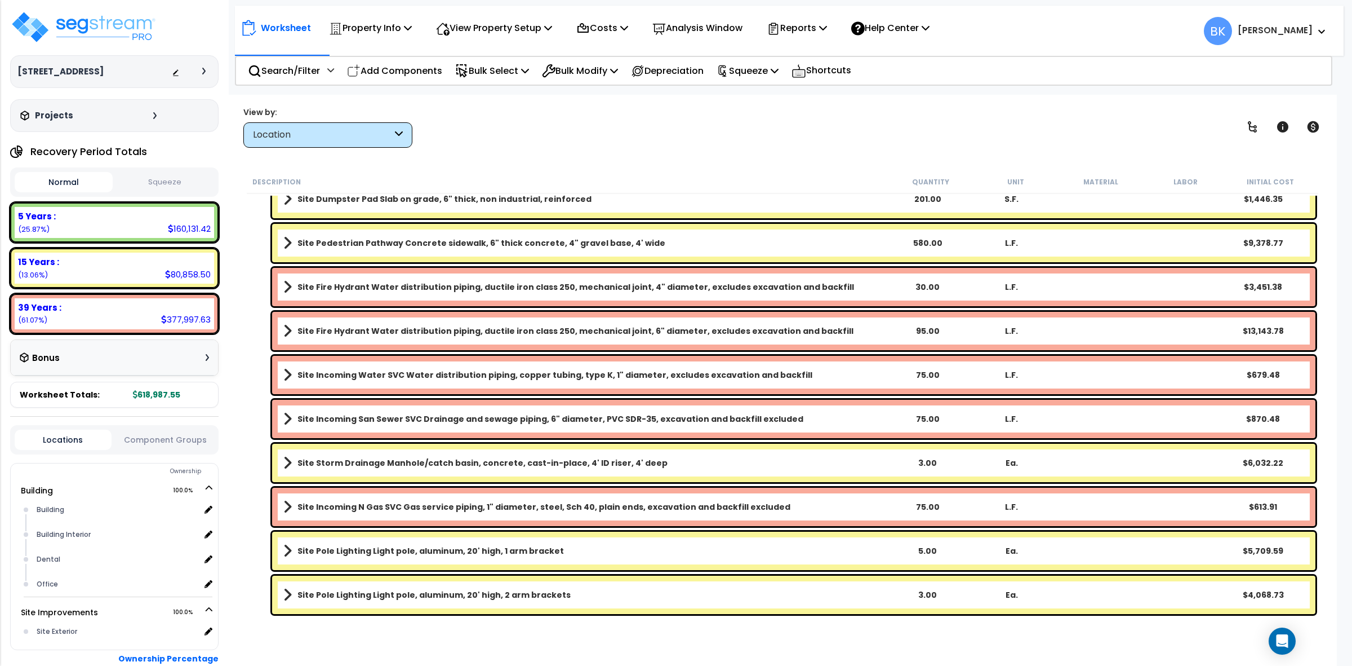
click at [387, 291] on b "Site Fire Hydrant Water distribution piping, ductile iron class 250, mechanical…" at bounding box center [576, 286] width 557 height 11
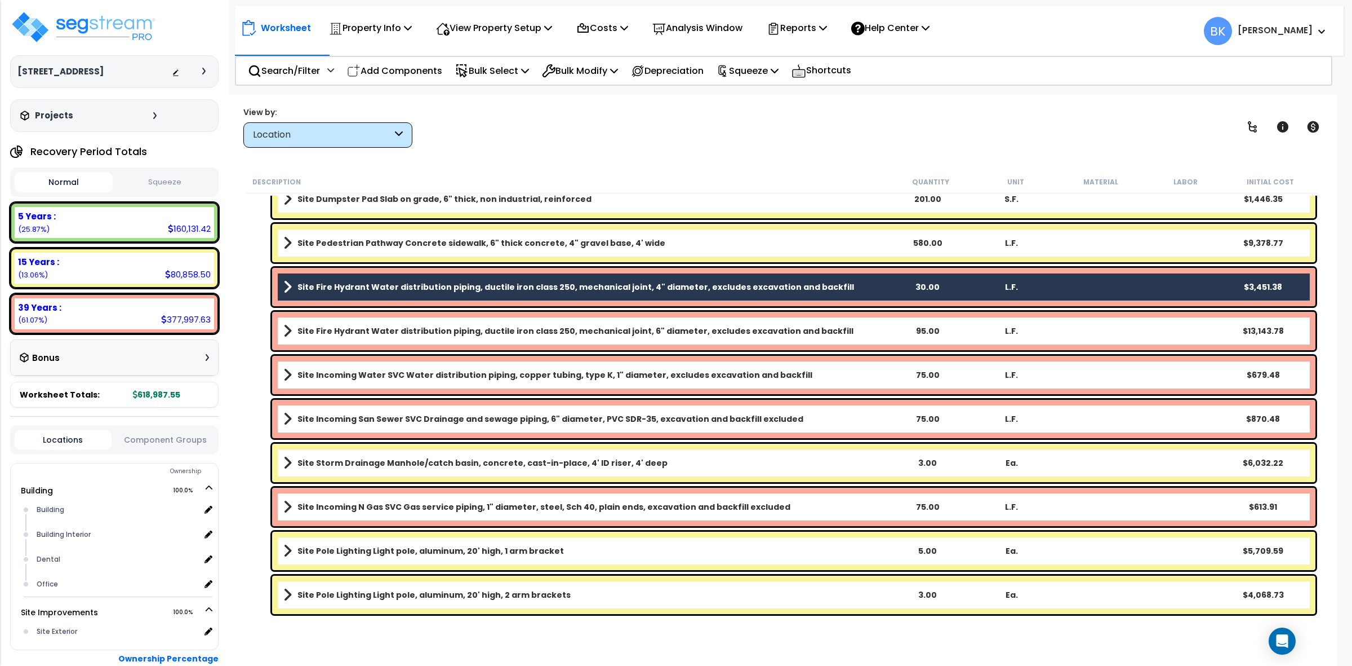
click at [359, 337] on link "Site Fire Hydrant Water distribution piping, ductile iron class 250, mechanical…" at bounding box center [583, 331] width 601 height 16
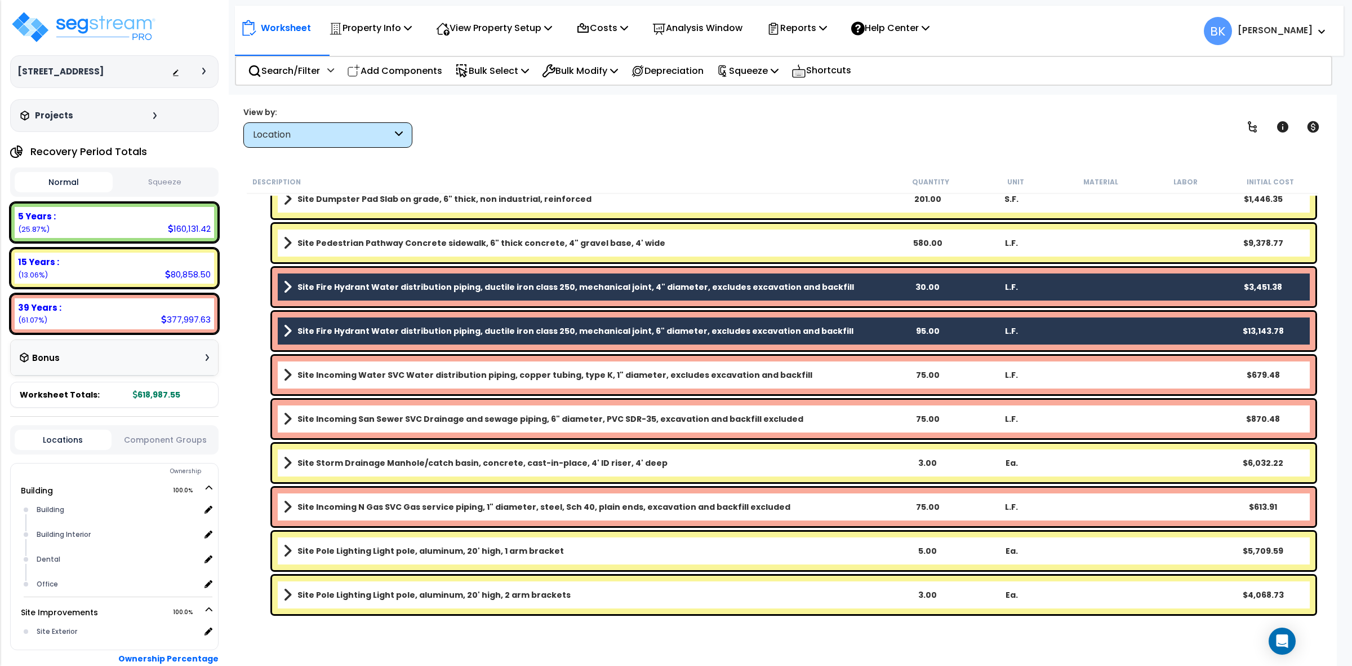
click at [384, 367] on link "Site Incoming Water SVC Water distribution piping, copper tubing, type K, 1" di…" at bounding box center [583, 375] width 601 height 16
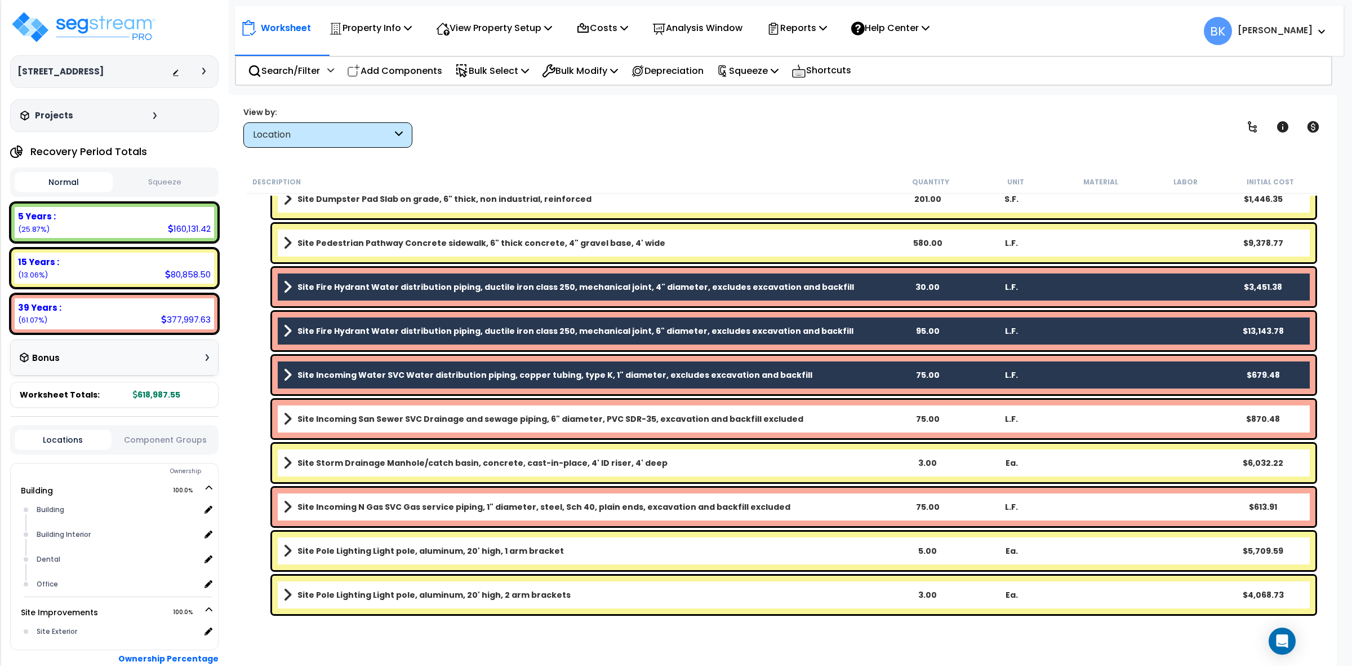
click at [384, 404] on div "Site Incoming San Sewer SVC Drainage and sewage piping, 6" diameter, PVC SDR-35…" at bounding box center [794, 419] width 1044 height 38
click at [362, 423] on b "Site Incoming San Sewer SVC Drainage and sewage piping, 6" diameter, PVC SDR-35…" at bounding box center [551, 418] width 506 height 11
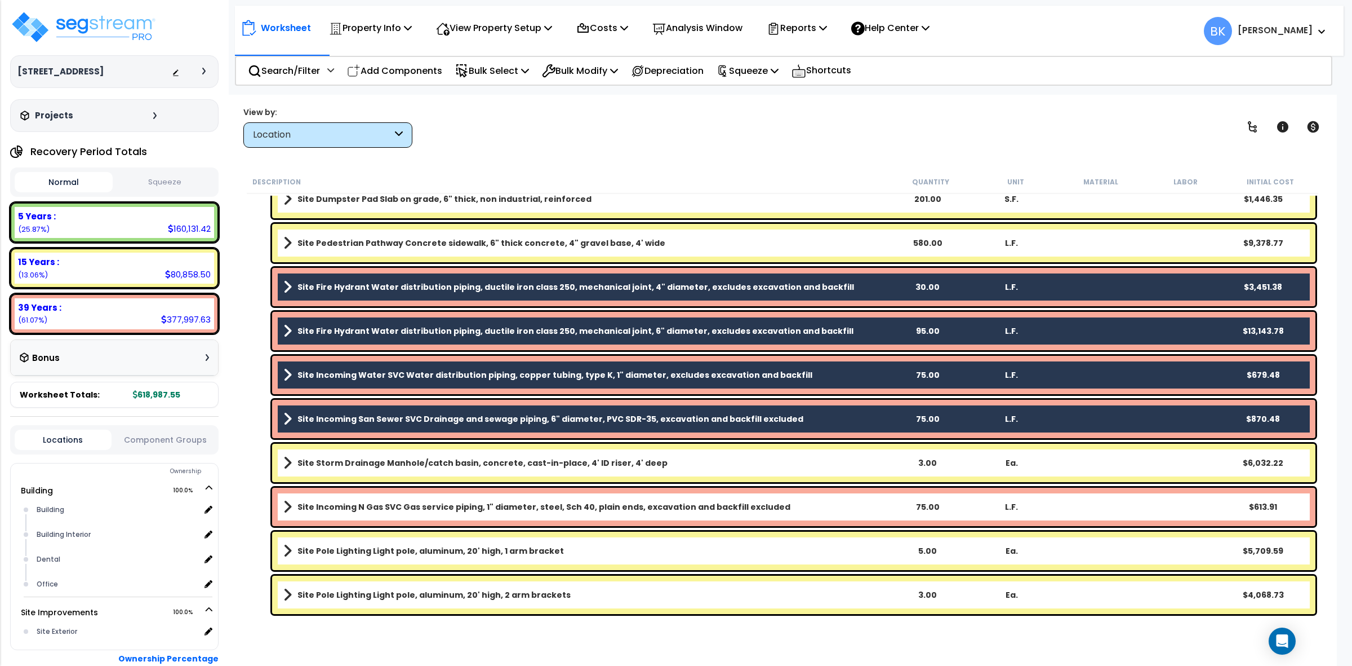
scroll to position [49, 0]
click at [339, 489] on div "Site Incoming N Gas SVC Gas service piping, 1" diameter, steel, Sch 40, plain e…" at bounding box center [794, 506] width 1044 height 38
click at [333, 516] on div "Site Incoming N Gas SVC Gas service piping, 1" diameter, steel, Sch 40, plain e…" at bounding box center [794, 506] width 1044 height 38
click at [376, 496] on div "Site Incoming N Gas SVC Gas service piping, 1" diameter, steel, Sch 40, plain e…" at bounding box center [794, 506] width 1044 height 38
click at [382, 506] on b "Site Incoming N Gas SVC Gas service piping, 1" diameter, steel, Sch 40, plain e…" at bounding box center [544, 506] width 493 height 11
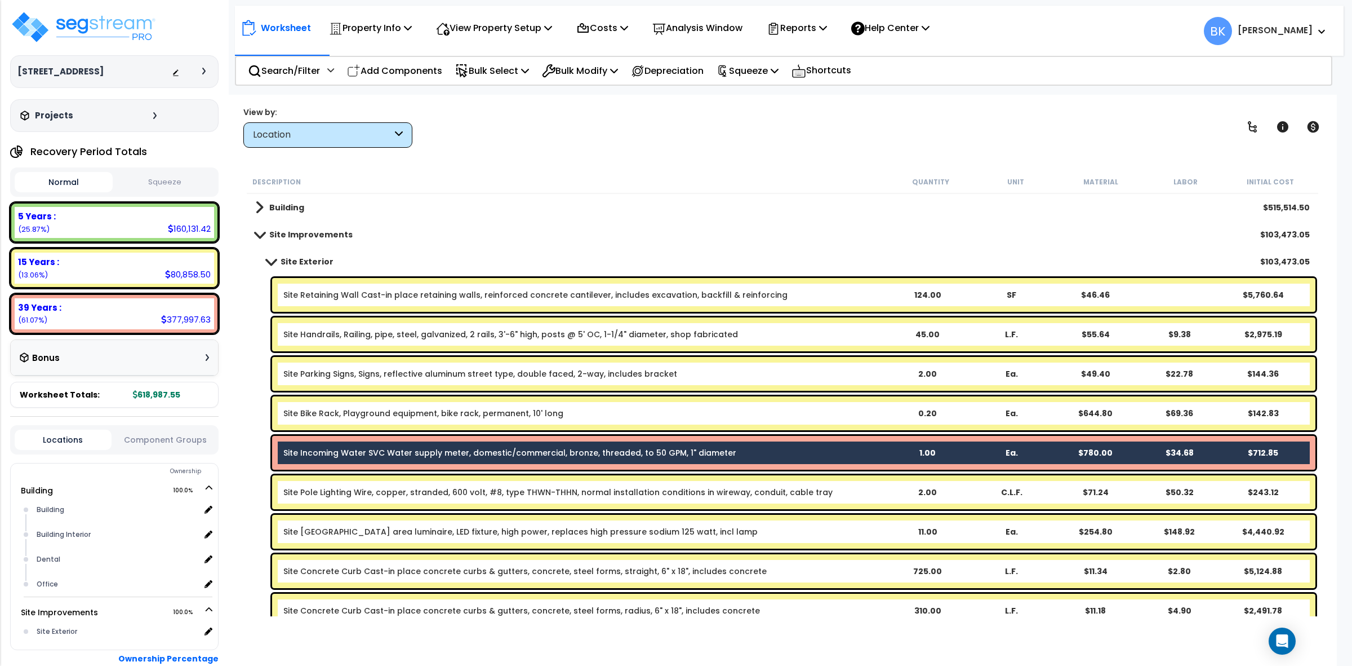
scroll to position [0, 0]
click at [592, 72] on p "Bulk Modify" at bounding box center [580, 70] width 76 height 15
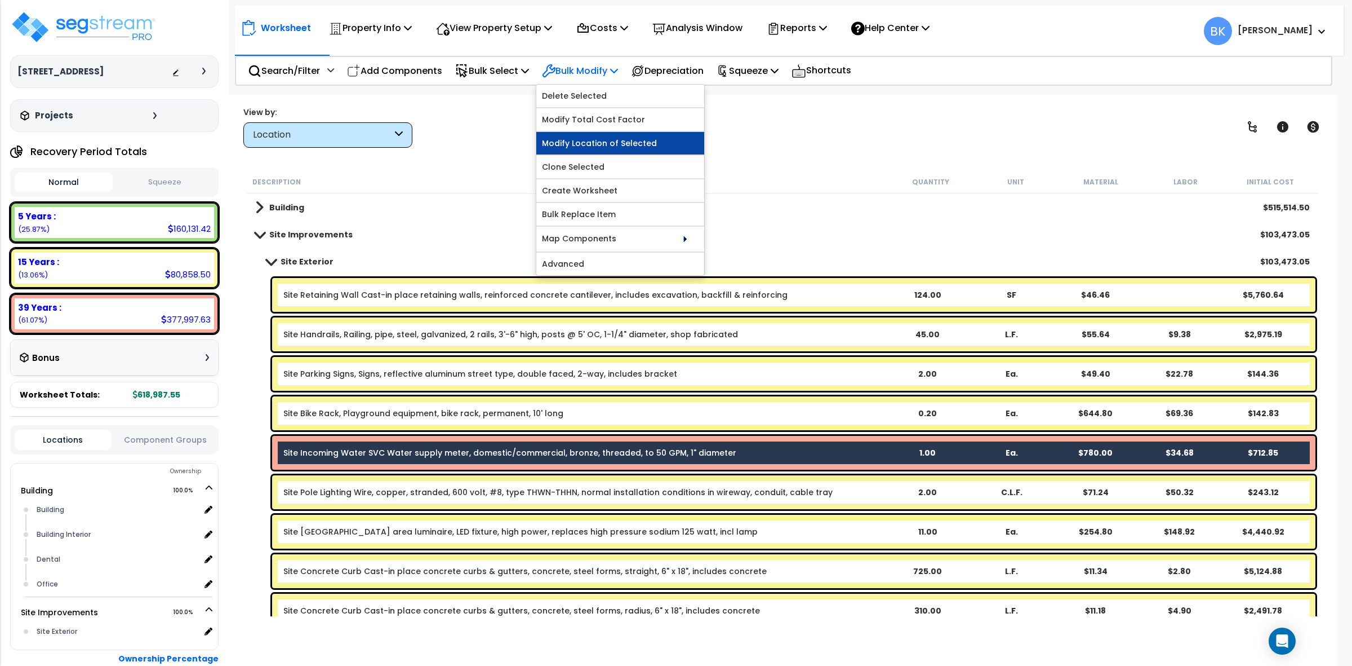
click at [599, 136] on link "Modify Location of Selected" at bounding box center [620, 143] width 168 height 23
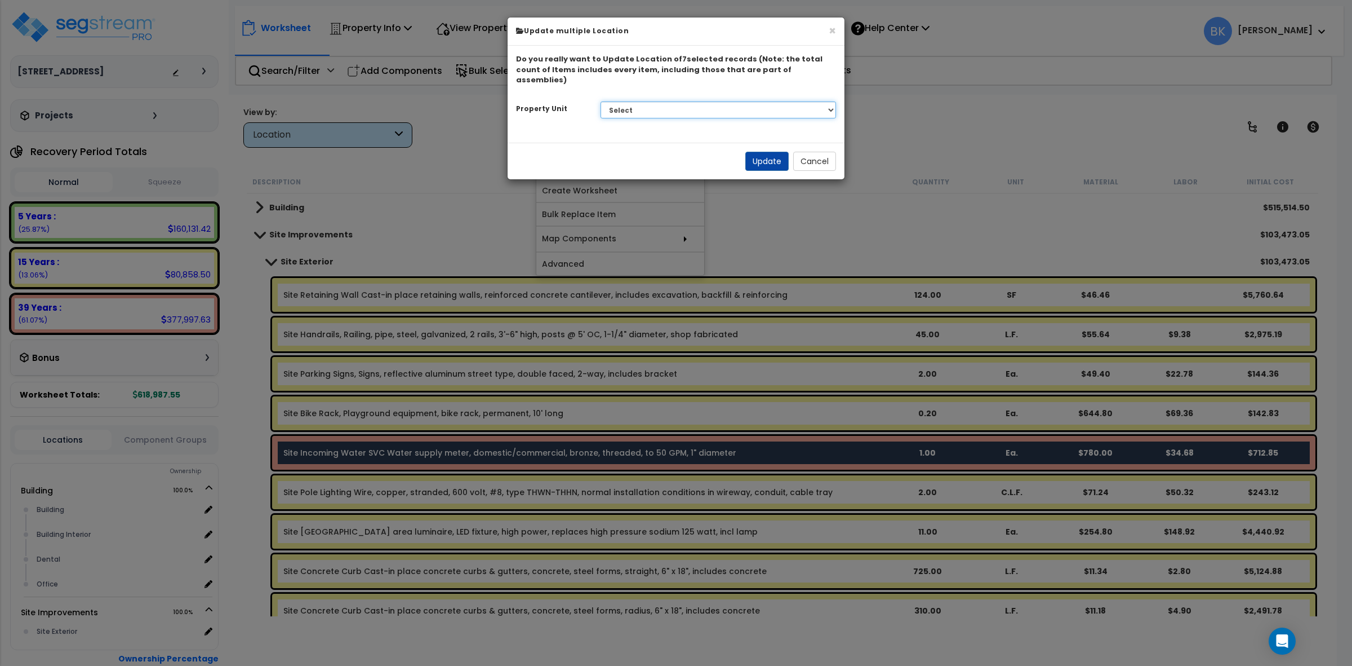
click at [618, 102] on select "Select Building Site Improvements" at bounding box center [719, 109] width 236 height 17
select select "170946"
click at [601, 101] on select "Select Building Site Improvements" at bounding box center [719, 109] width 236 height 17
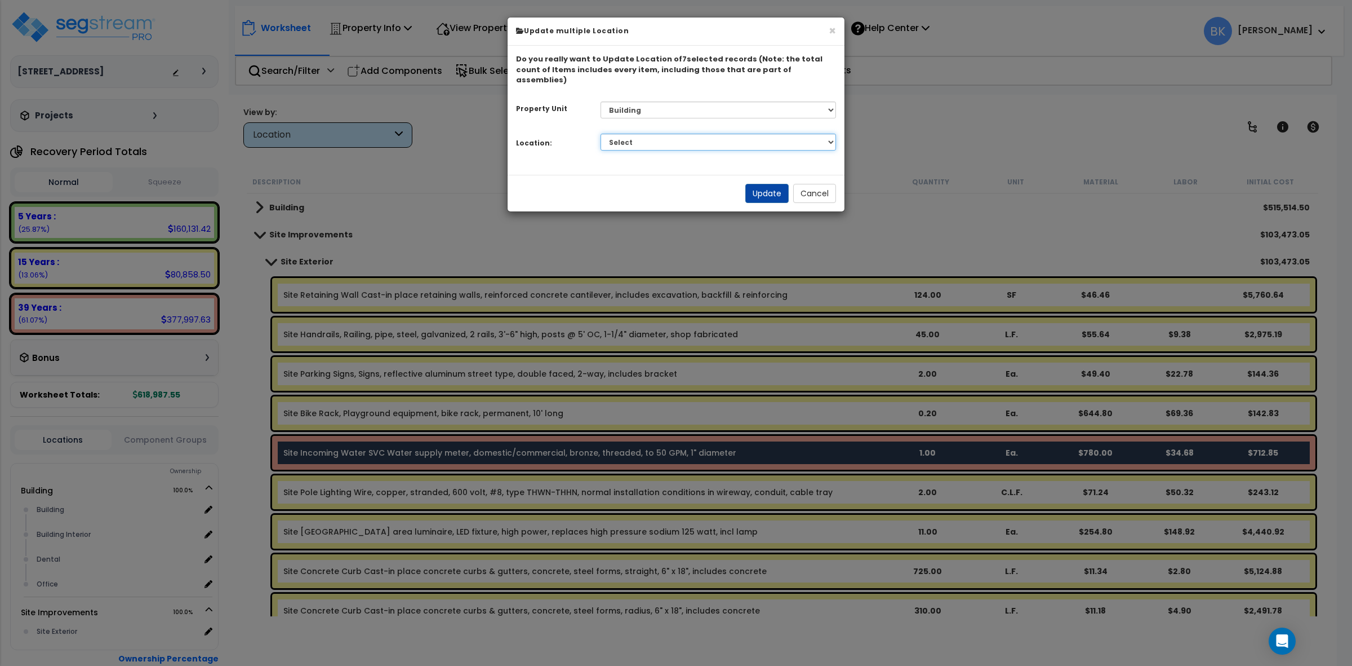
drag, startPoint x: 722, startPoint y: 134, endPoint x: 722, endPoint y: 128, distance: 6.2
click at [722, 134] on select "Select Building Building Interior Dental Office Add Additional Location" at bounding box center [719, 142] width 236 height 17
select select "6"
click at [601, 134] on select "Select Building Building Interior Dental Office Add Additional Location" at bounding box center [719, 142] width 236 height 17
click at [768, 184] on button "Update" at bounding box center [767, 193] width 43 height 19
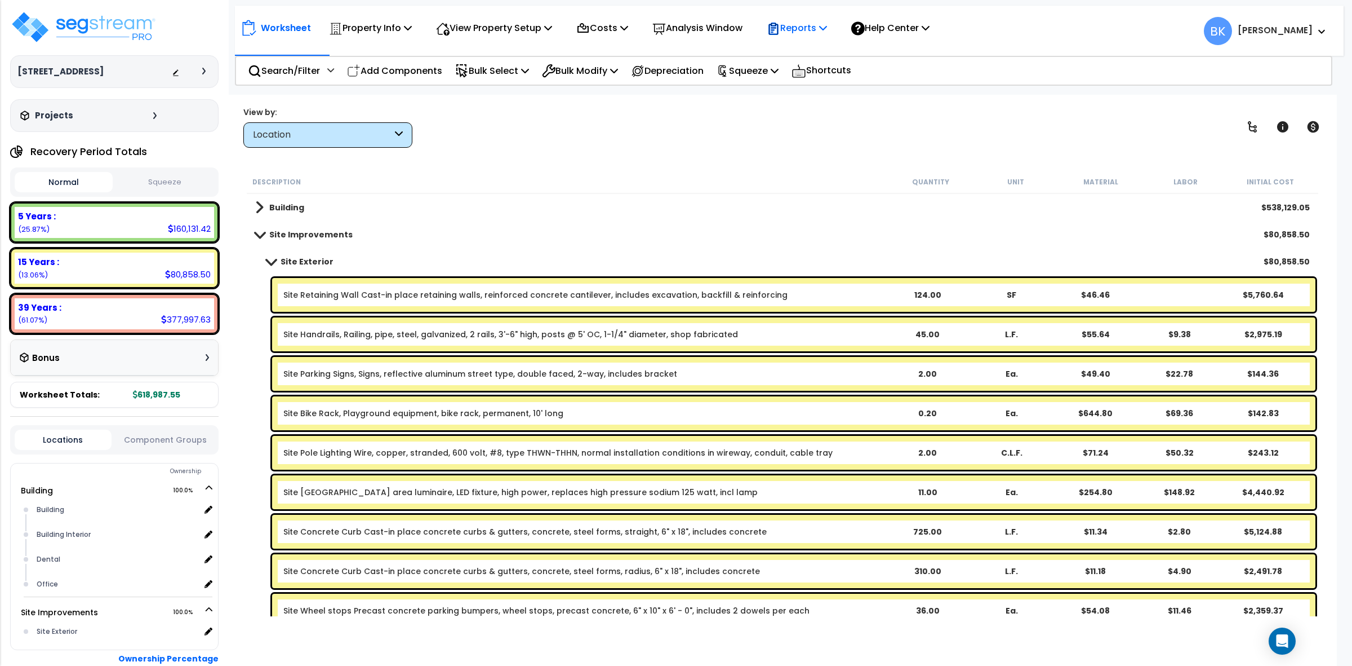
click at [803, 34] on p "Reports" at bounding box center [797, 27] width 60 height 15
click at [799, 58] on link "Get Report" at bounding box center [817, 53] width 112 height 23
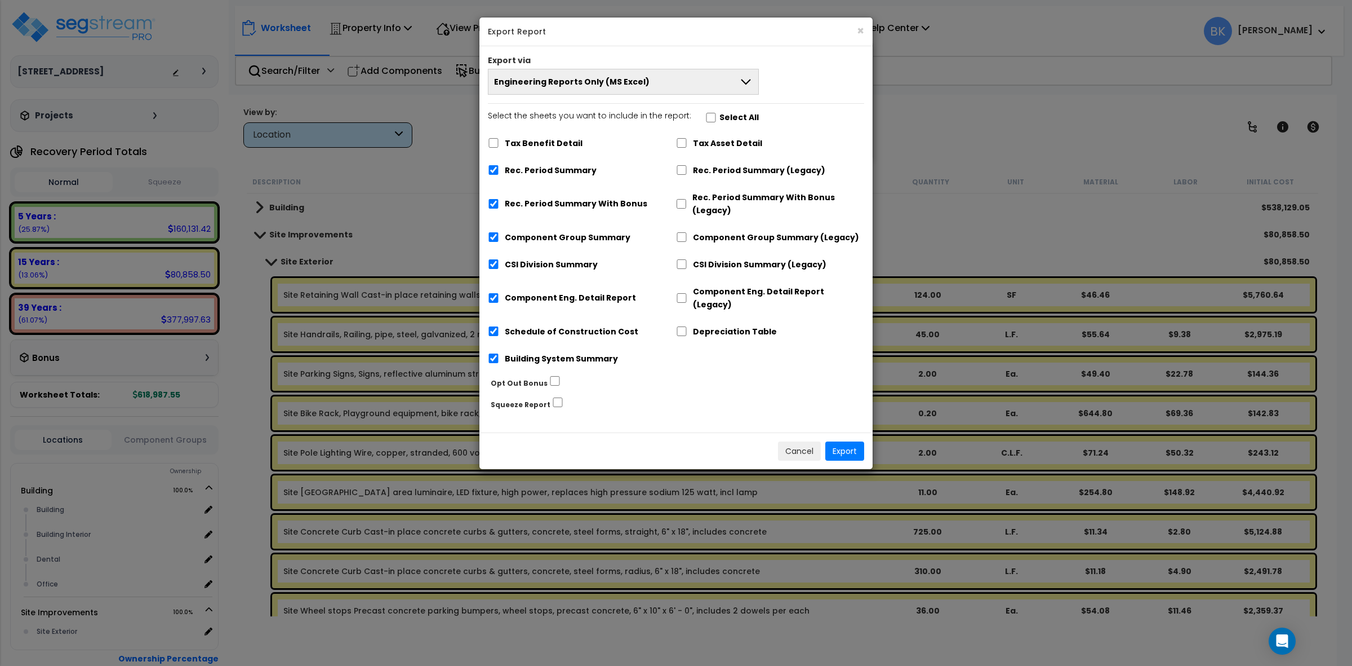
click at [539, 200] on label "Rec. Period Summary With Bonus" at bounding box center [576, 203] width 143 height 13
click at [572, 198] on label "Rec. Period Summary With Bonus" at bounding box center [577, 203] width 143 height 13
click at [500, 199] on input "Rec. Period Summary With Bonus" at bounding box center [494, 204] width 11 height 10
checkbox input "false"
click at [840, 441] on button "Export" at bounding box center [846, 450] width 39 height 19
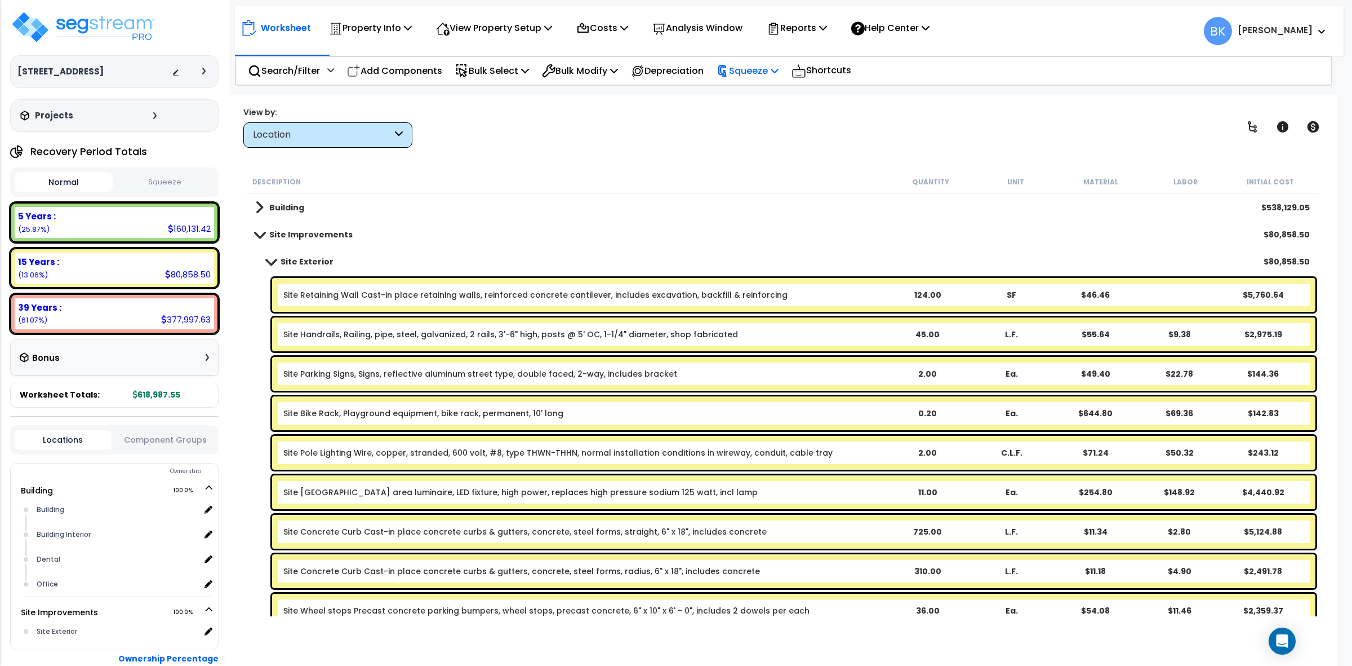
click at [766, 64] on p "Squeeze" at bounding box center [748, 70] width 62 height 15
click at [772, 93] on link "Squeeze" at bounding box center [767, 96] width 112 height 23
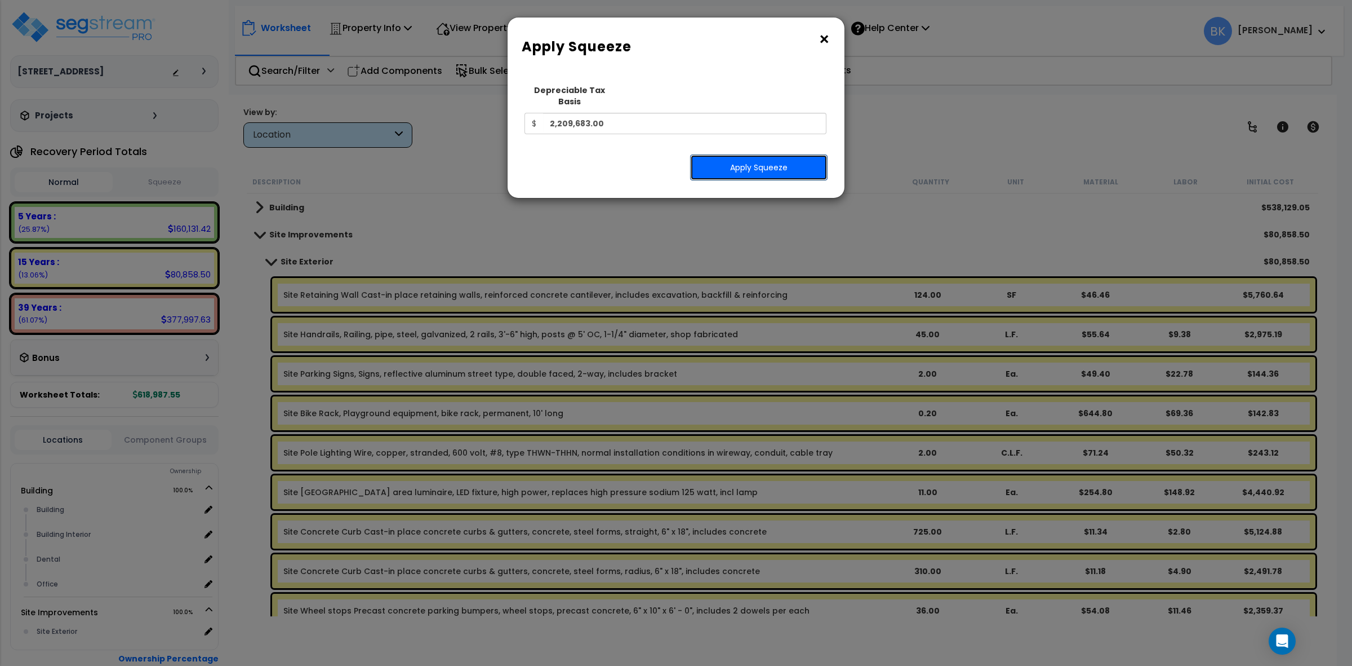
click at [724, 162] on button "Apply Squeeze" at bounding box center [758, 167] width 137 height 26
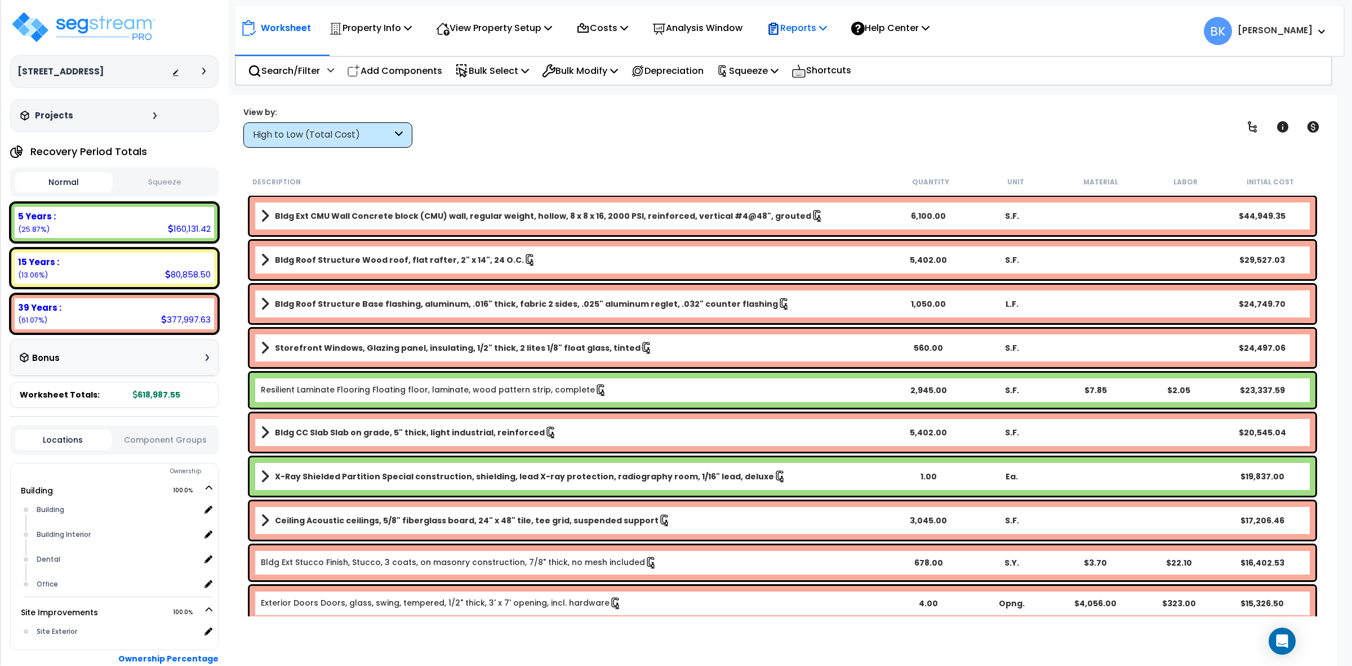
click at [803, 23] on p "Reports" at bounding box center [797, 27] width 60 height 15
click at [806, 44] on link "Get Report" at bounding box center [817, 53] width 112 height 23
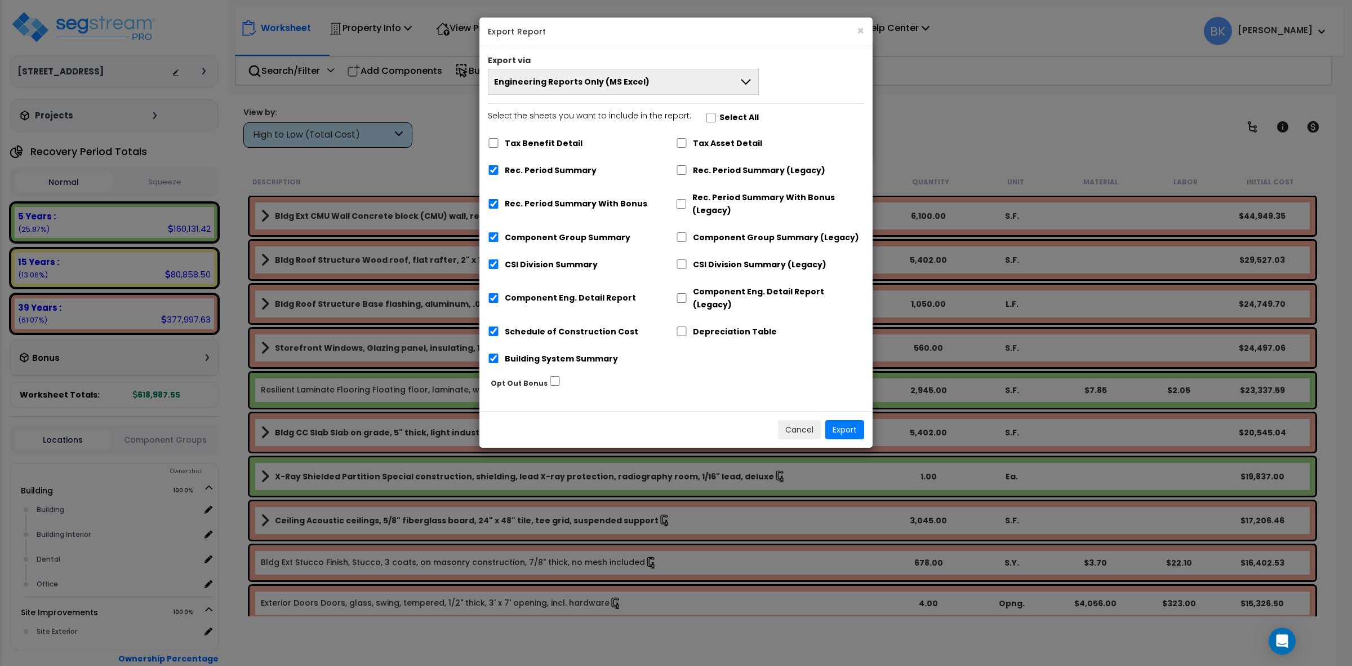
click at [545, 198] on label "Rec. Period Summary With Bonus" at bounding box center [576, 203] width 143 height 13
click at [499, 199] on input "Rec. Period Summary With Bonus" at bounding box center [493, 204] width 11 height 10
click at [549, 198] on label "Rec. Period Summary With Bonus" at bounding box center [576, 203] width 143 height 13
click at [499, 199] on input "Rec. Period Summary With Bonus" at bounding box center [493, 204] width 11 height 10
click at [549, 198] on label "Rec. Period Summary With Bonus" at bounding box center [576, 203] width 143 height 13
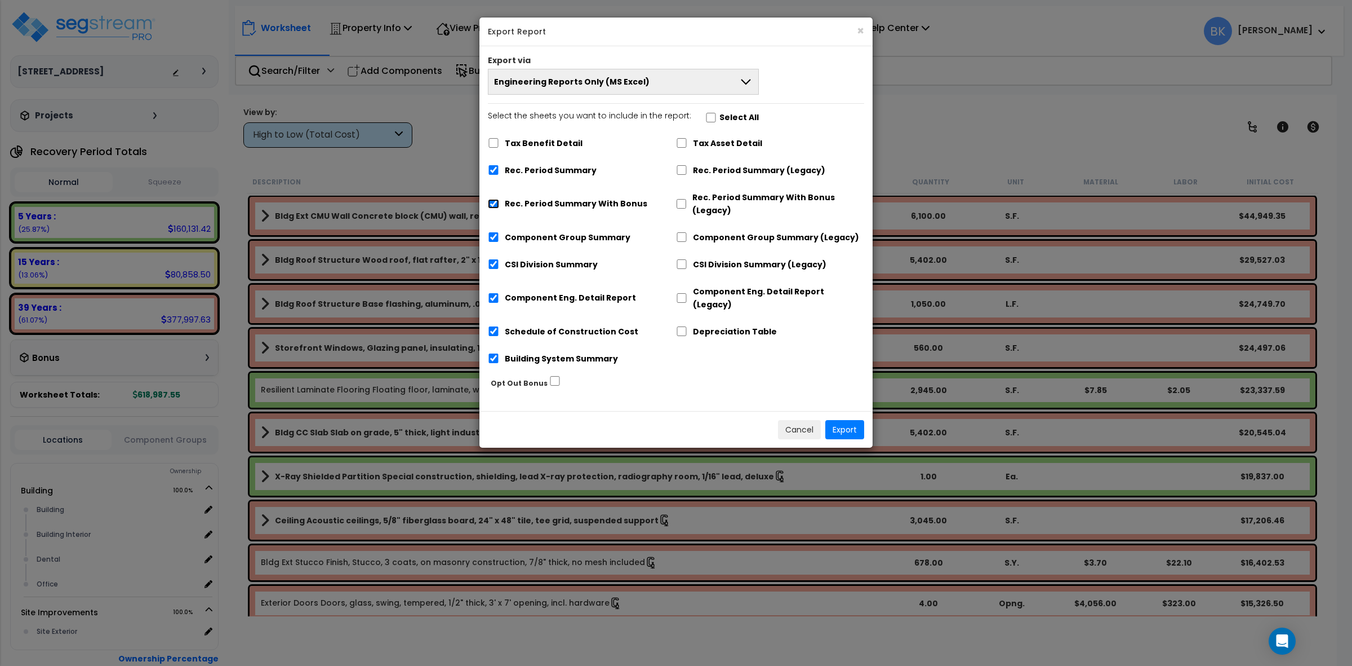
click at [499, 199] on input "Rec. Period Summary With Bonus" at bounding box center [493, 204] width 11 height 10
checkbox input "false"
click at [851, 420] on button "Export" at bounding box center [845, 429] width 39 height 19
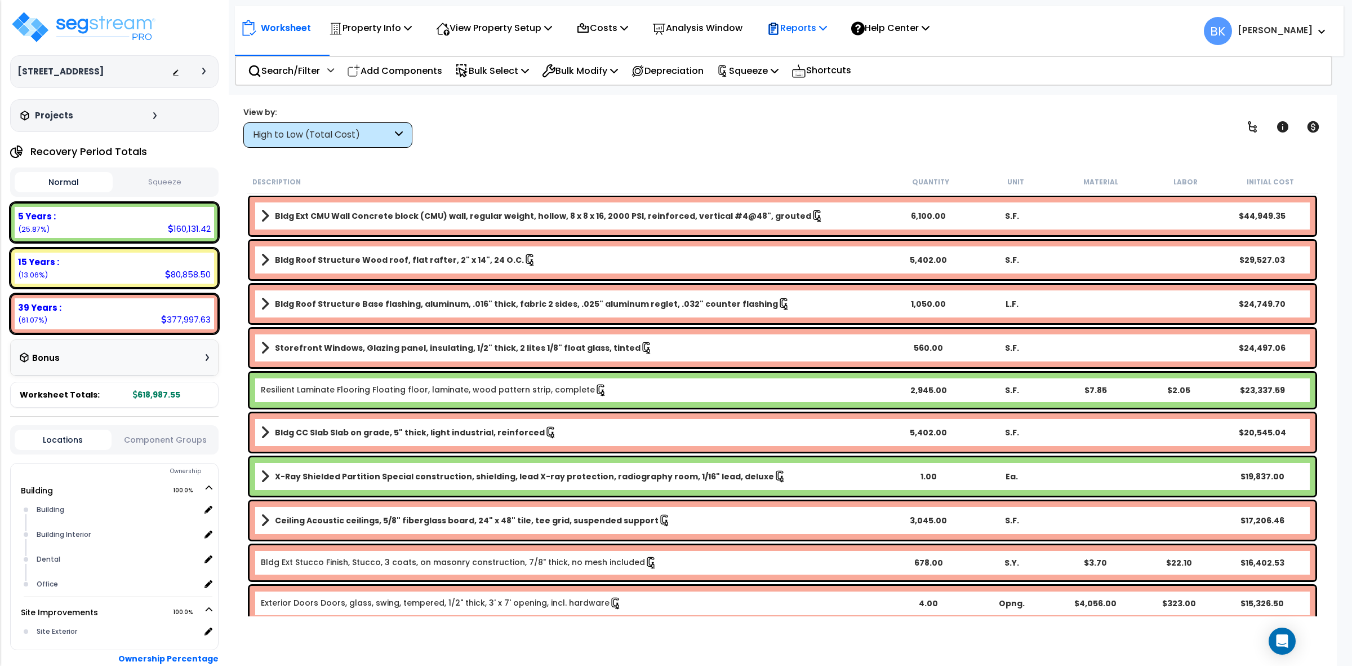
click at [812, 33] on p "Reports" at bounding box center [797, 27] width 60 height 15
click at [805, 58] on link "Get Report" at bounding box center [817, 53] width 112 height 23
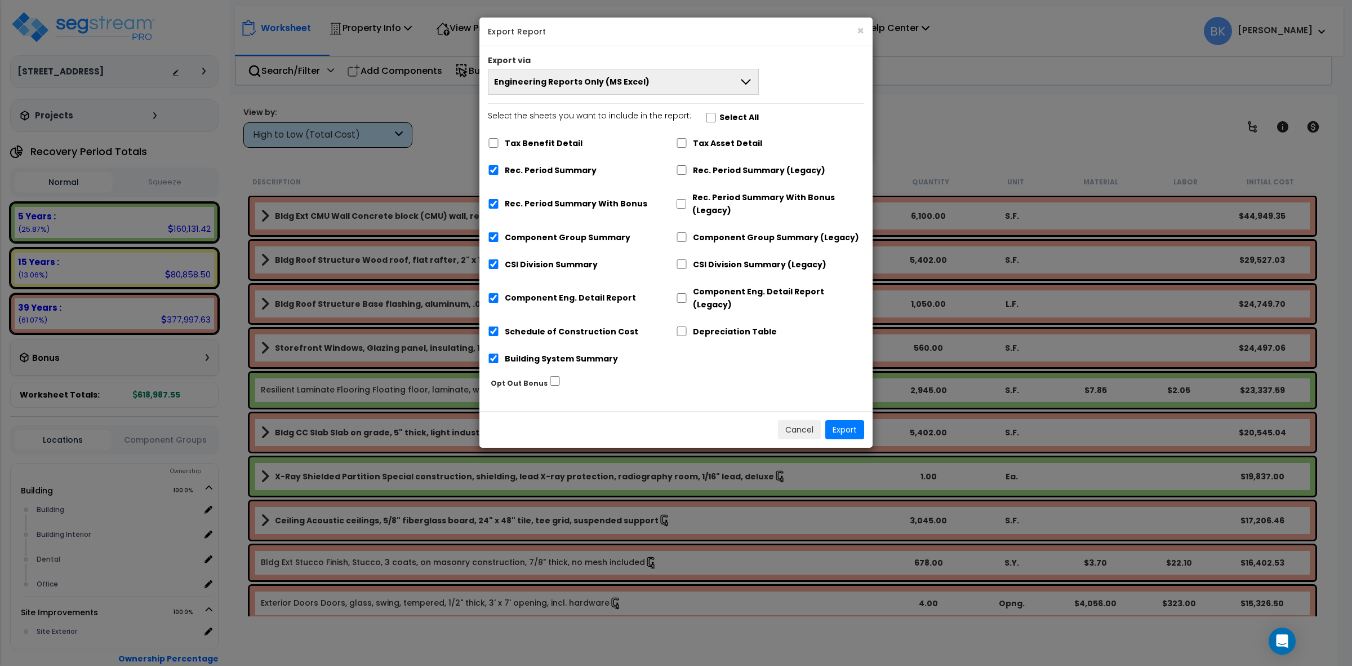
click at [522, 206] on label "Rec. Period Summary With Bonus" at bounding box center [576, 203] width 143 height 13
click at [499, 206] on input "Rec. Period Summary With Bonus" at bounding box center [493, 204] width 11 height 10
checkbox input "false"
click at [662, 82] on button "Engineering Reports Only (MS Excel)" at bounding box center [623, 82] width 271 height 26
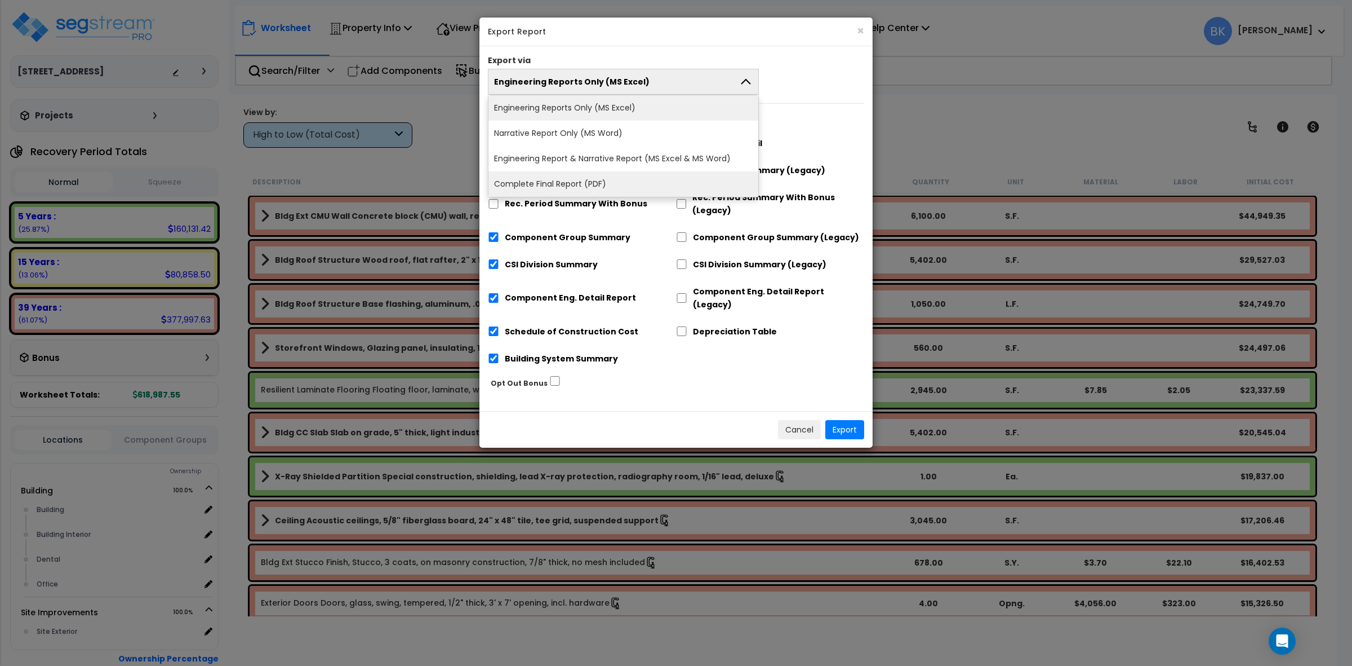
click at [591, 184] on li "Complete Final Report (PDF)" at bounding box center [624, 183] width 270 height 25
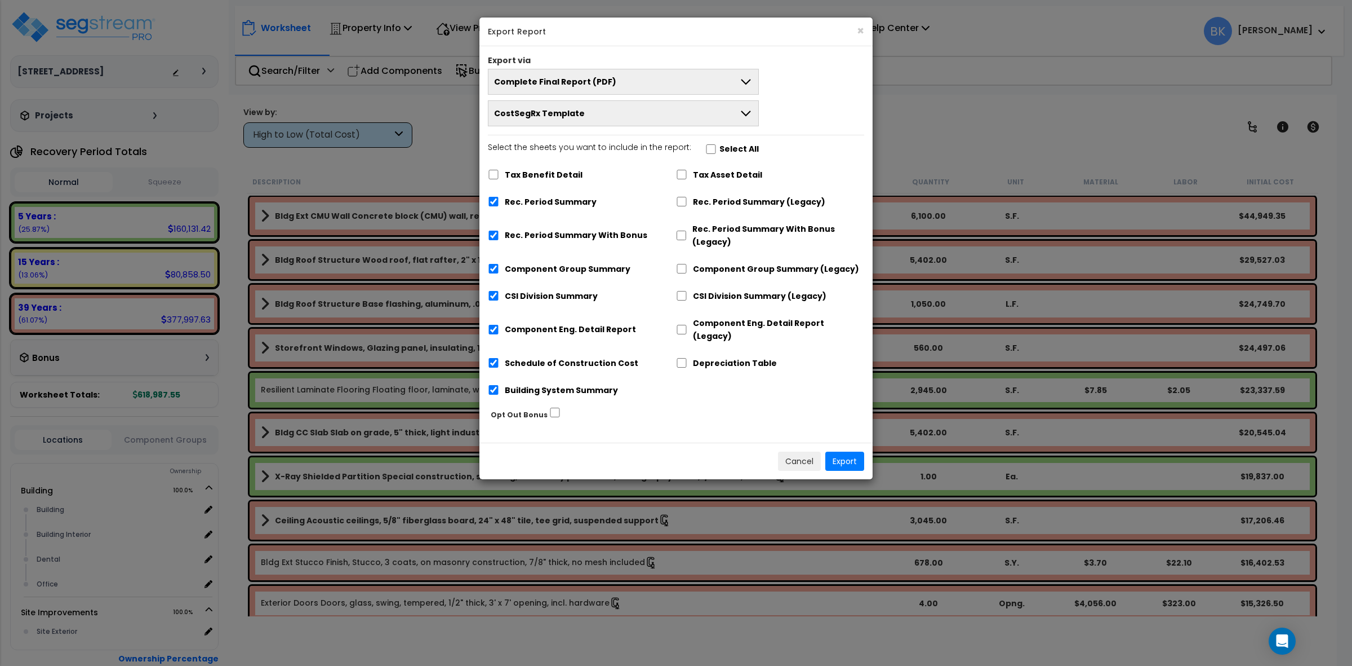
click at [649, 122] on button "CostSegRx Template" at bounding box center [623, 113] width 271 height 26
click at [580, 163] on li "CostSegRx OBBB 2025" at bounding box center [624, 164] width 270 height 25
click at [581, 239] on label "Rec. Period Summary With Bonus" at bounding box center [576, 235] width 143 height 13
click at [499, 239] on input "Rec. Period Summary With Bonus" at bounding box center [493, 235] width 11 height 10
checkbox input "false"
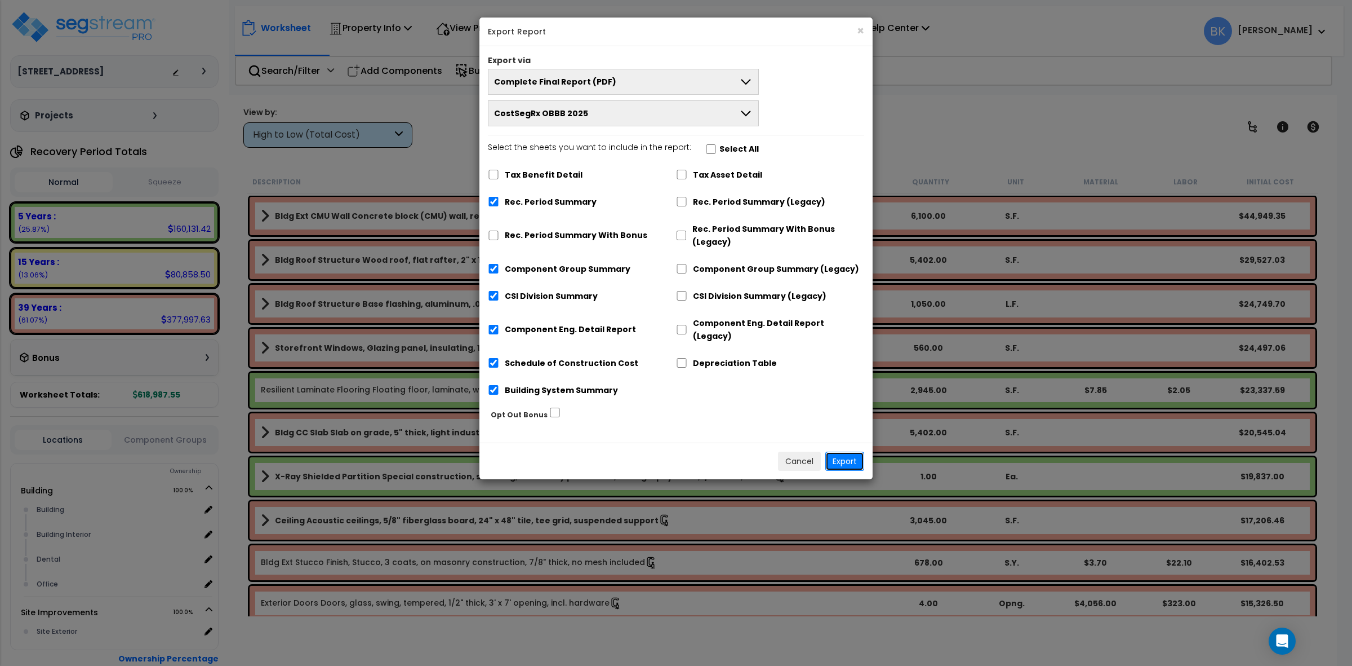
click at [849, 451] on button "Export" at bounding box center [845, 460] width 39 height 19
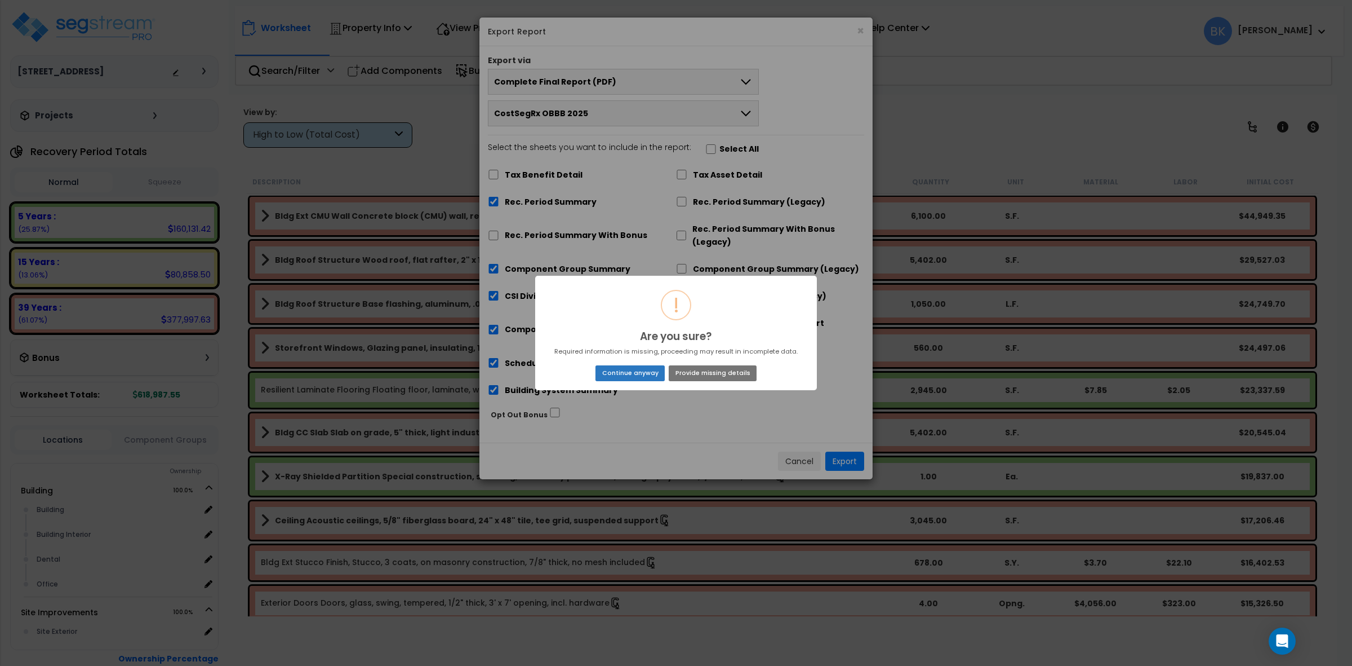
click at [634, 375] on button "Continue anyway" at bounding box center [630, 373] width 69 height 16
